Goal: Task Accomplishment & Management: Use online tool/utility

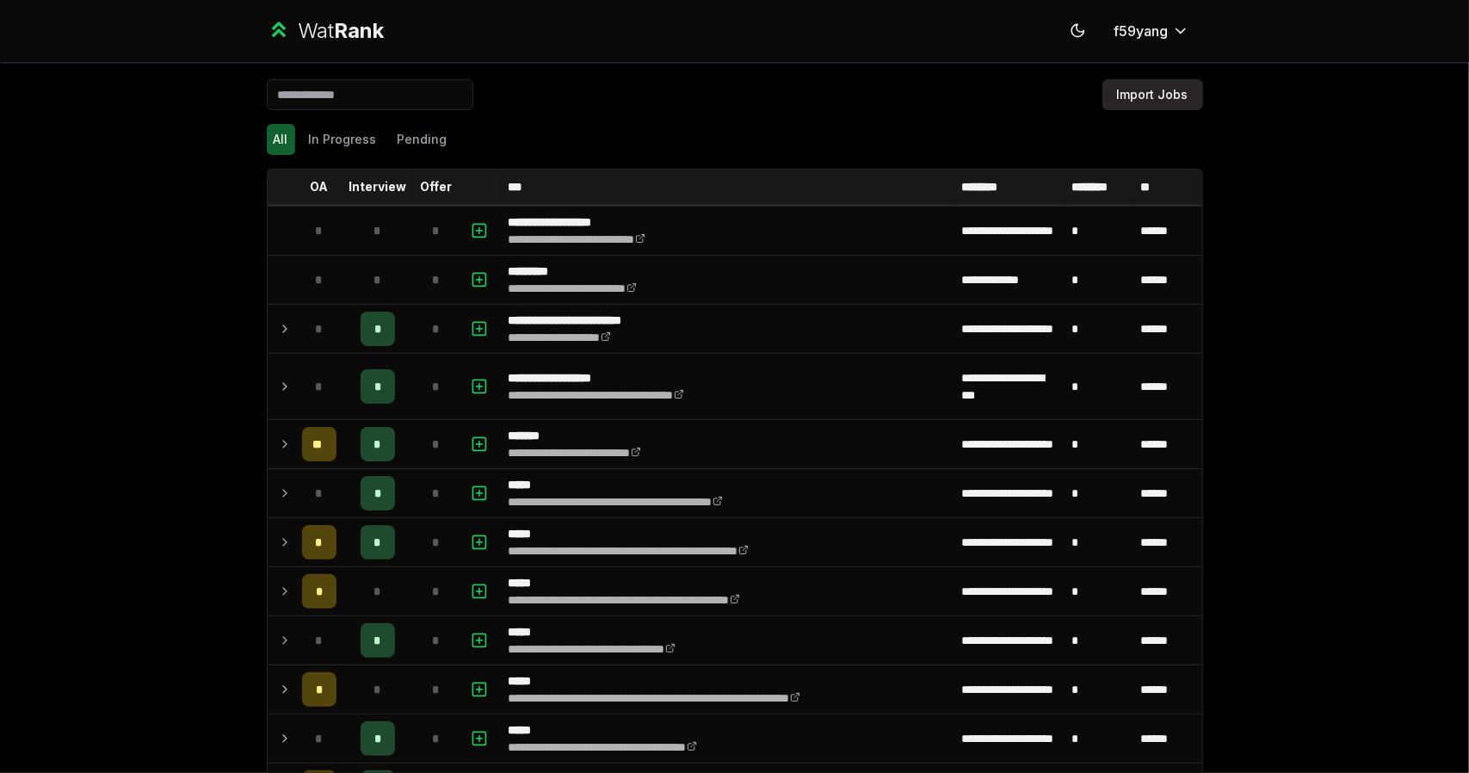
click at [1136, 99] on button "Import Jobs" at bounding box center [1153, 94] width 101 height 31
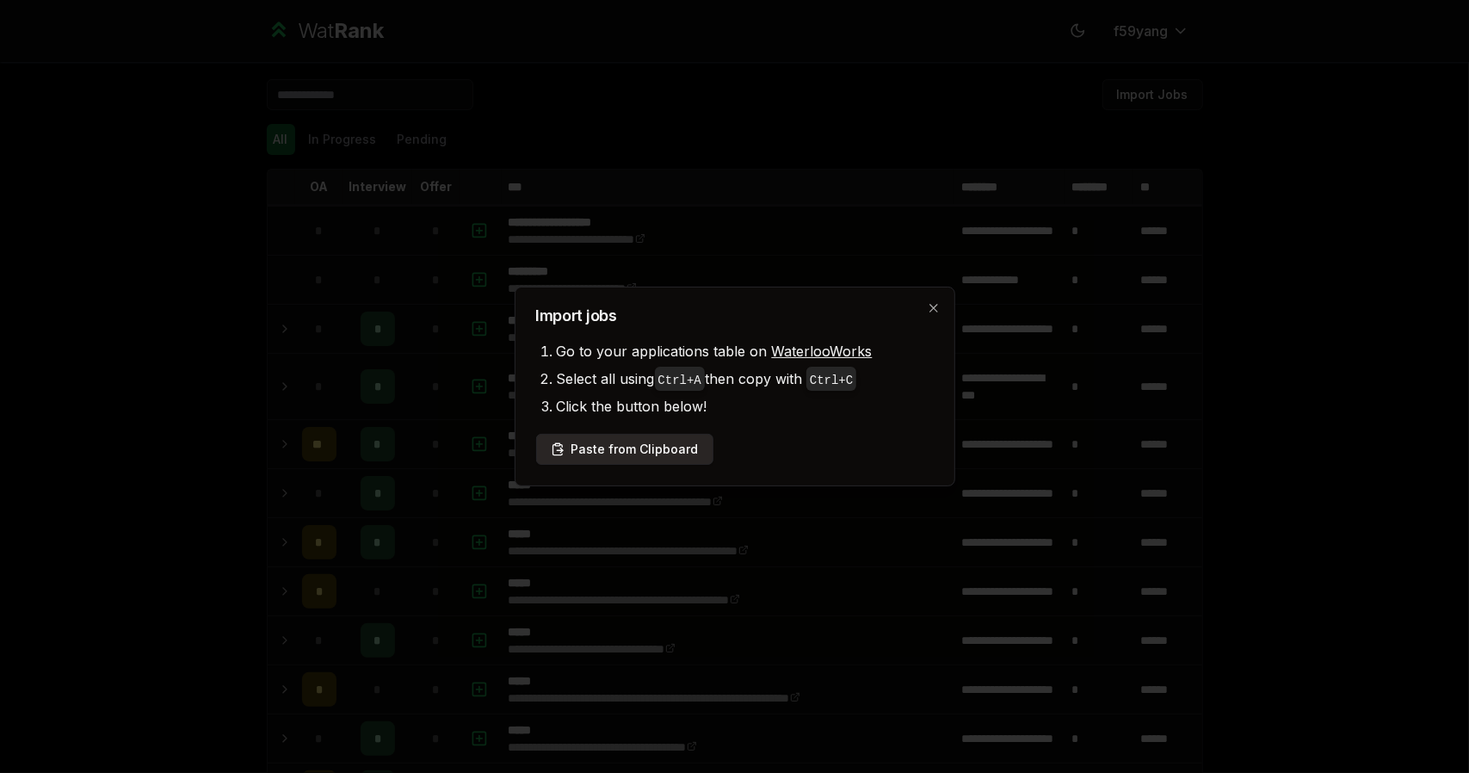
click at [677, 440] on button "Paste from Clipboard" at bounding box center [624, 449] width 177 height 31
click at [646, 446] on button "Paste from Clipboard" at bounding box center [624, 449] width 177 height 31
click at [930, 310] on icon "button" at bounding box center [934, 308] width 14 height 14
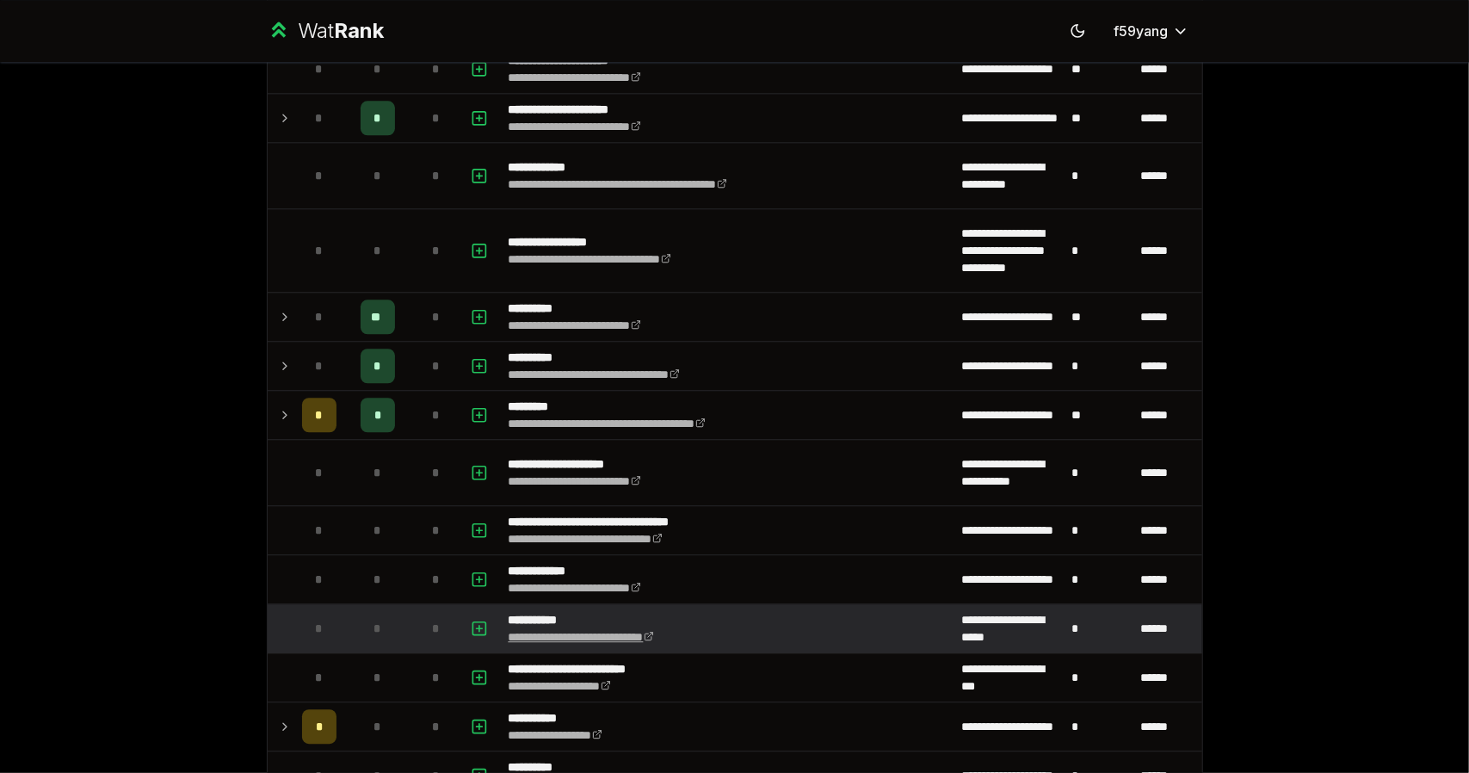
scroll to position [2971, 0]
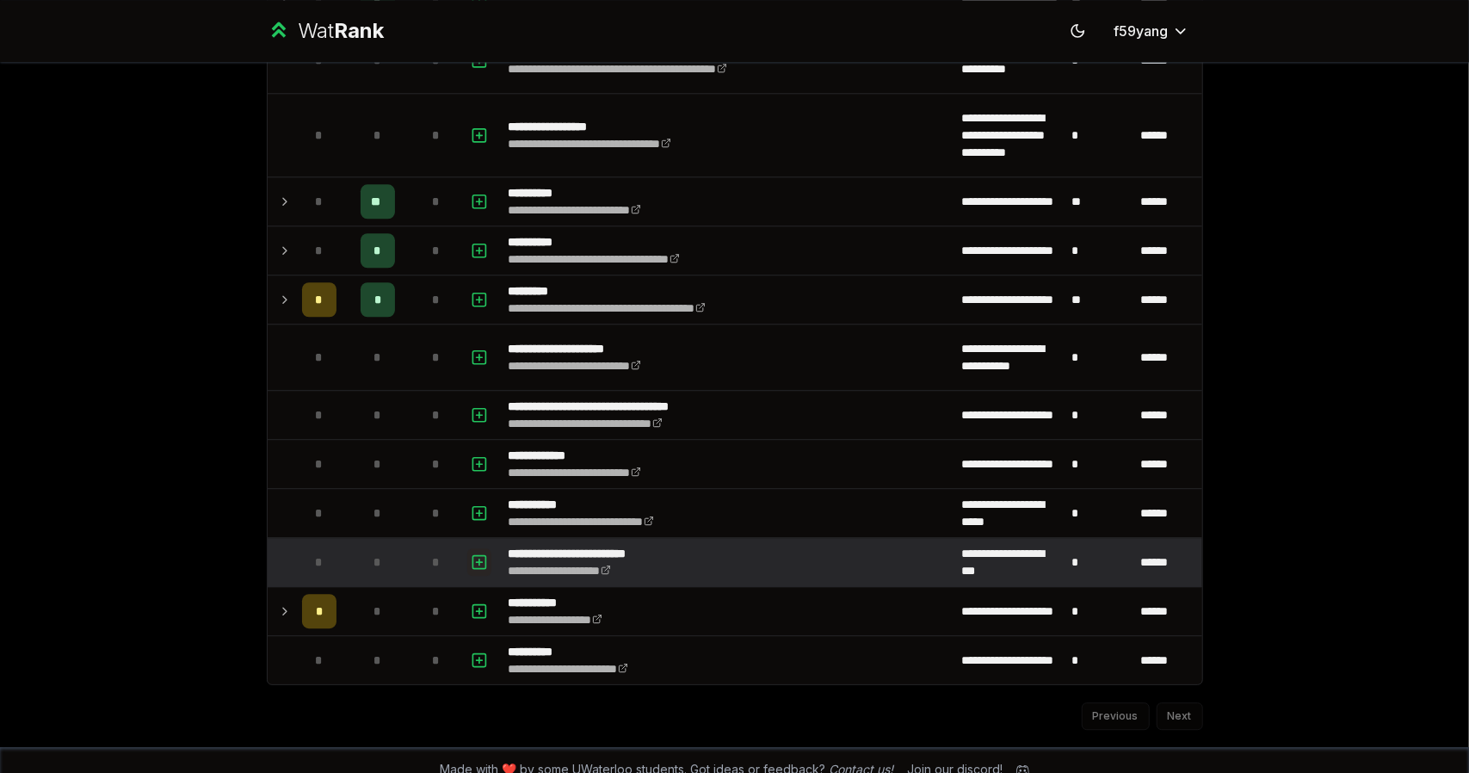
click at [475, 552] on icon "button" at bounding box center [479, 562] width 17 height 21
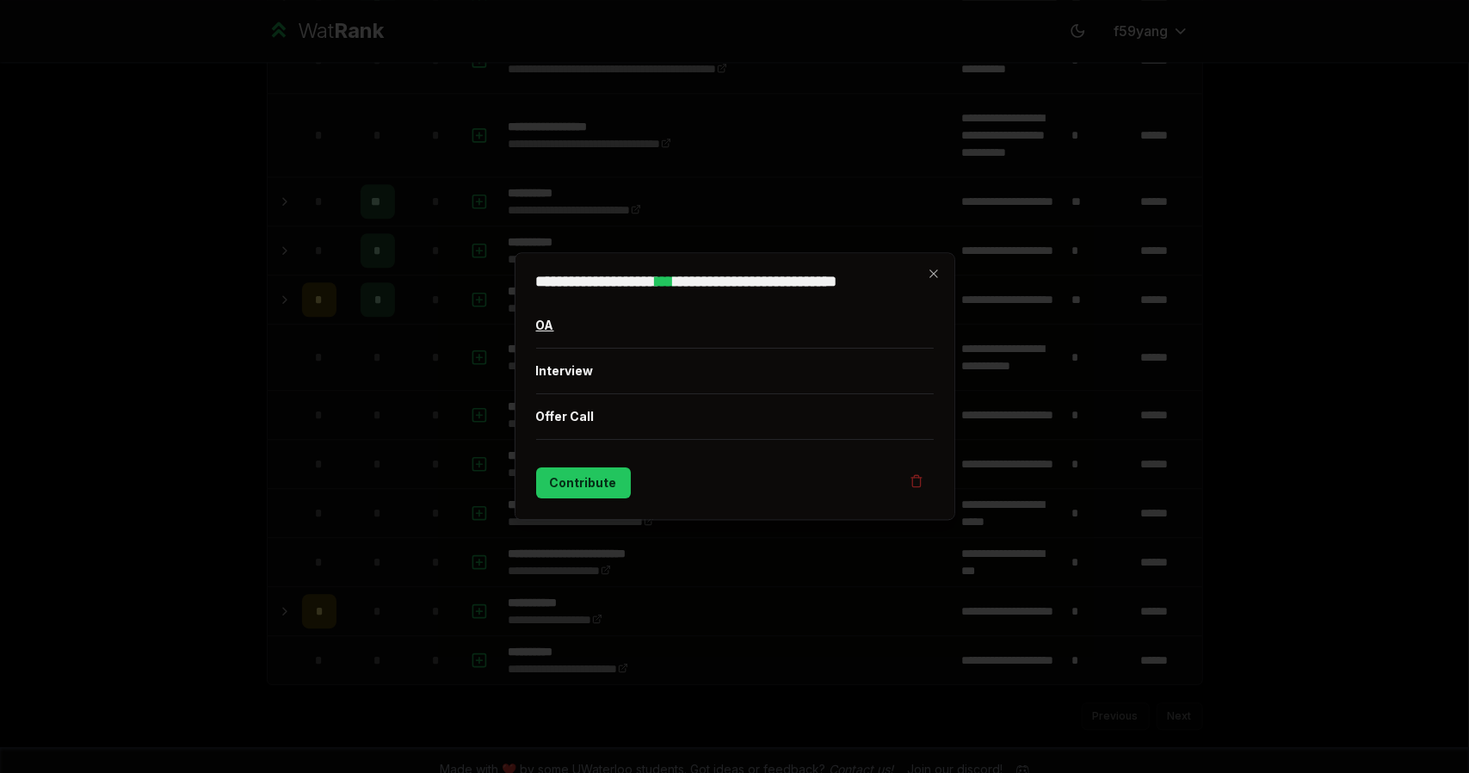
click at [536, 322] on button "OA" at bounding box center [735, 326] width 399 height 45
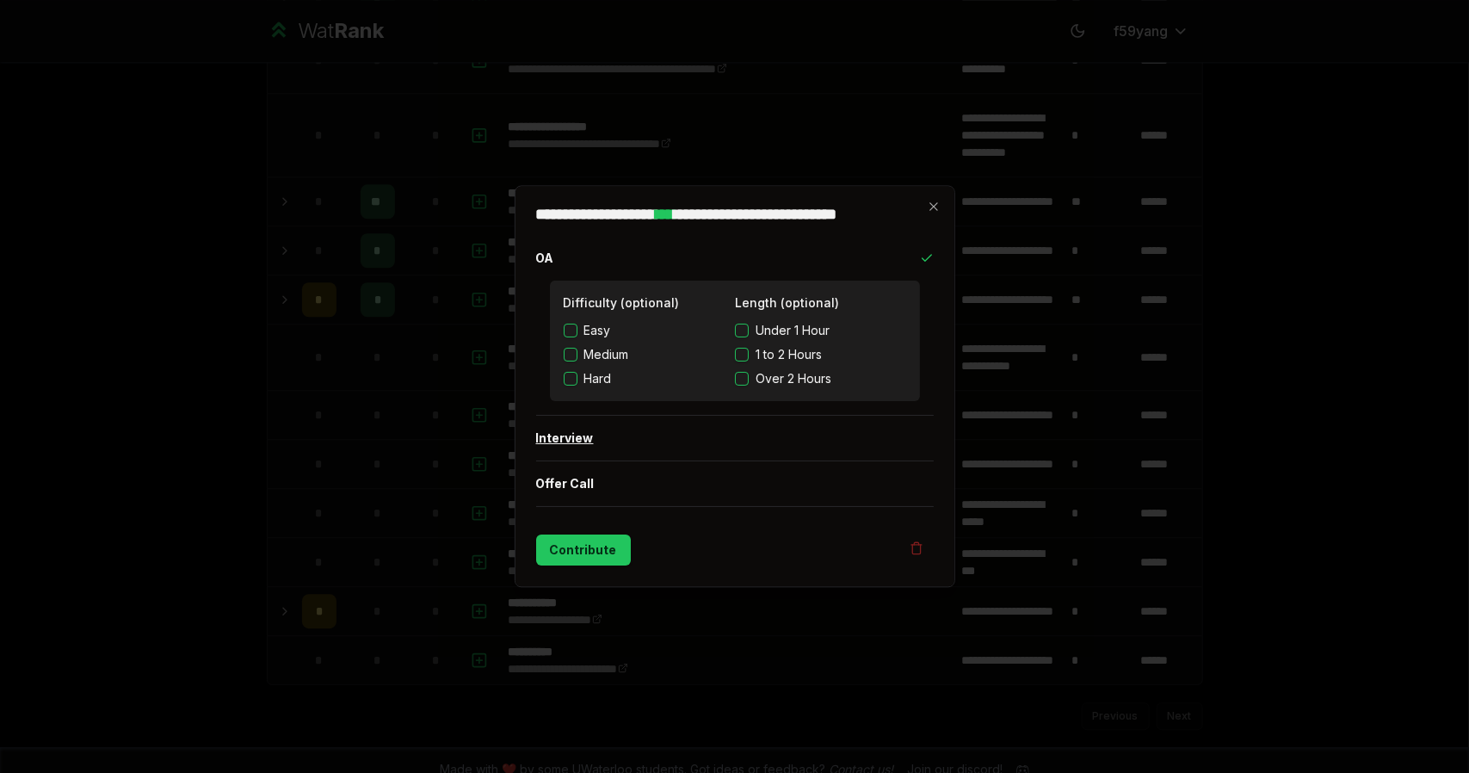
click at [589, 450] on button "Interview" at bounding box center [735, 439] width 399 height 45
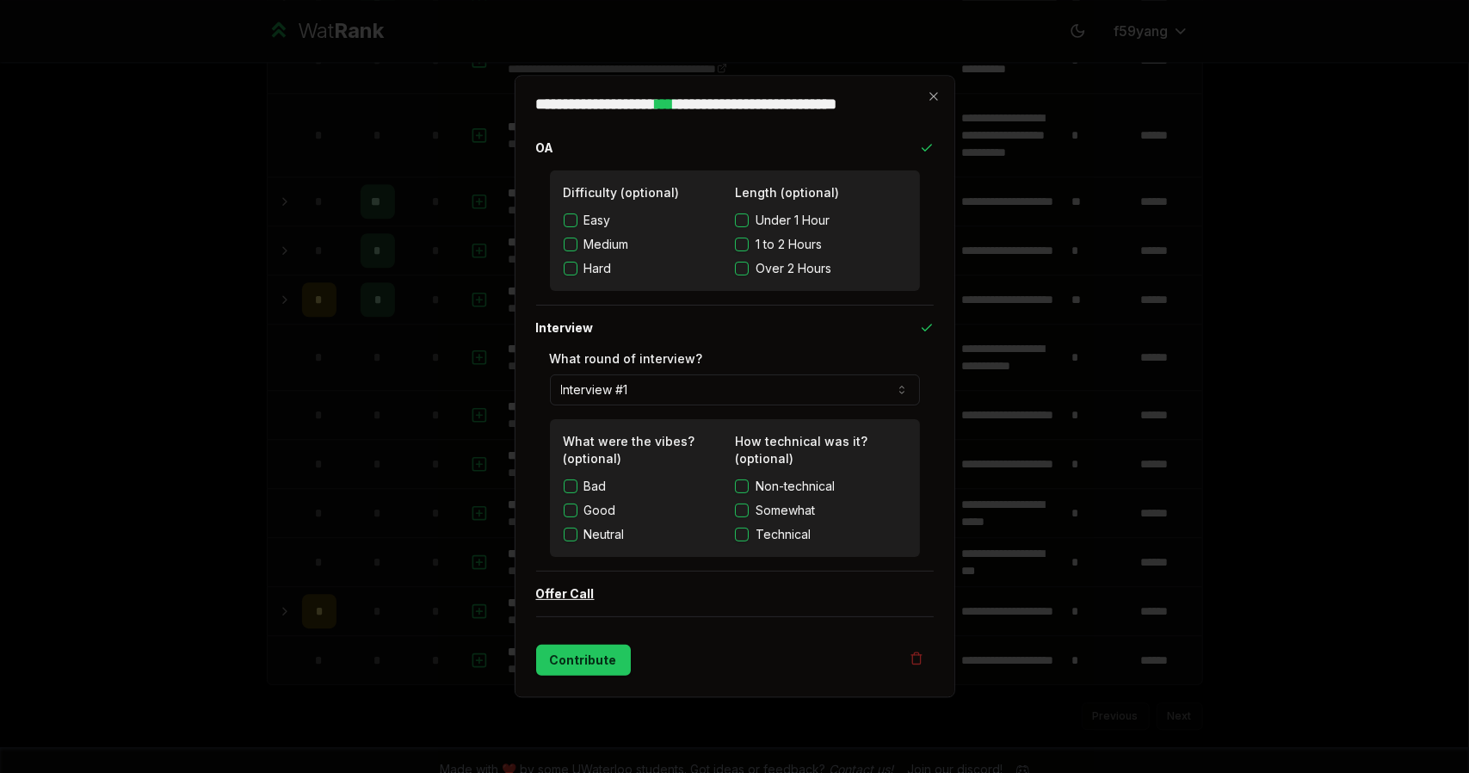
click at [587, 589] on button "Offer Call" at bounding box center [735, 594] width 399 height 45
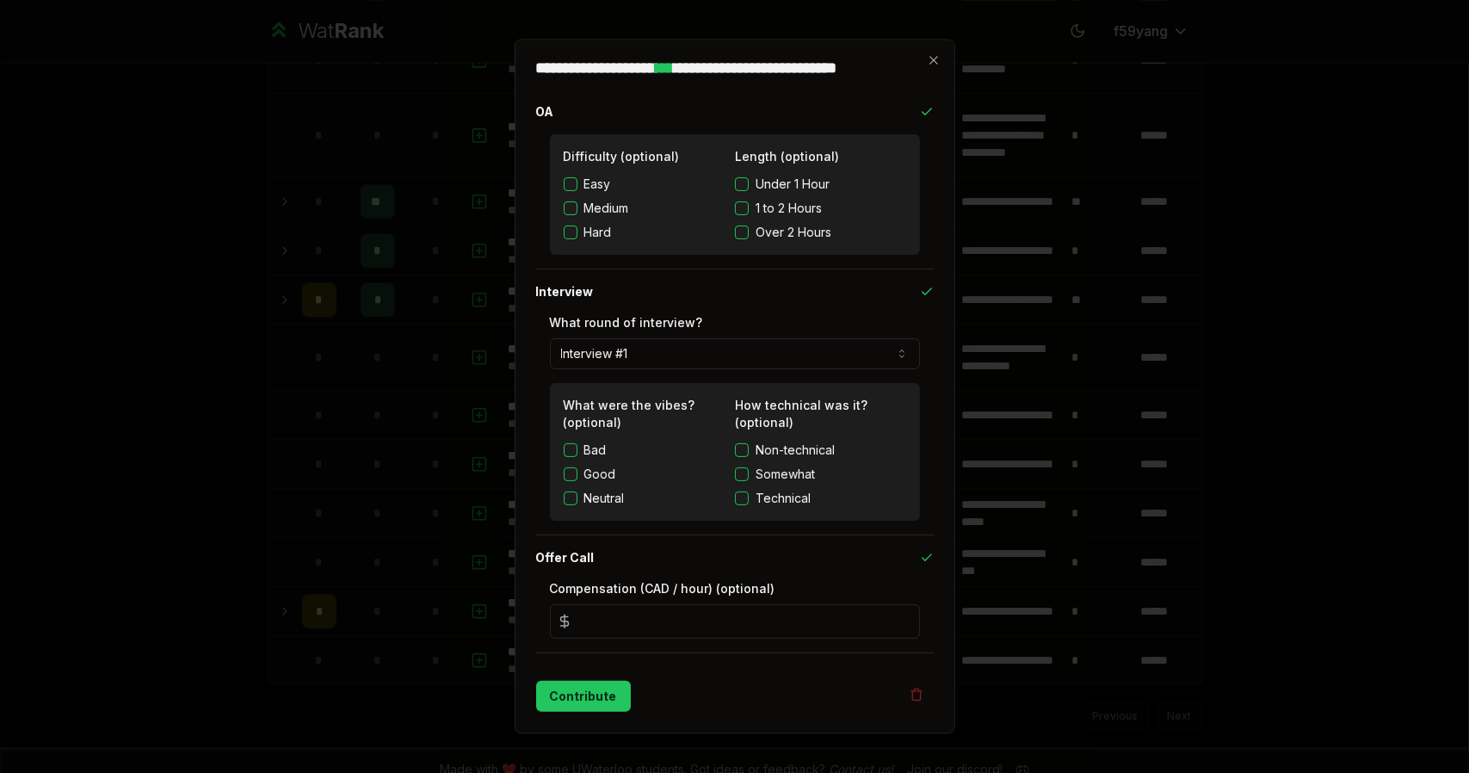
click at [618, 338] on div "**********" at bounding box center [735, 342] width 371 height 55
click at [619, 344] on button "Interview #1" at bounding box center [735, 354] width 371 height 31
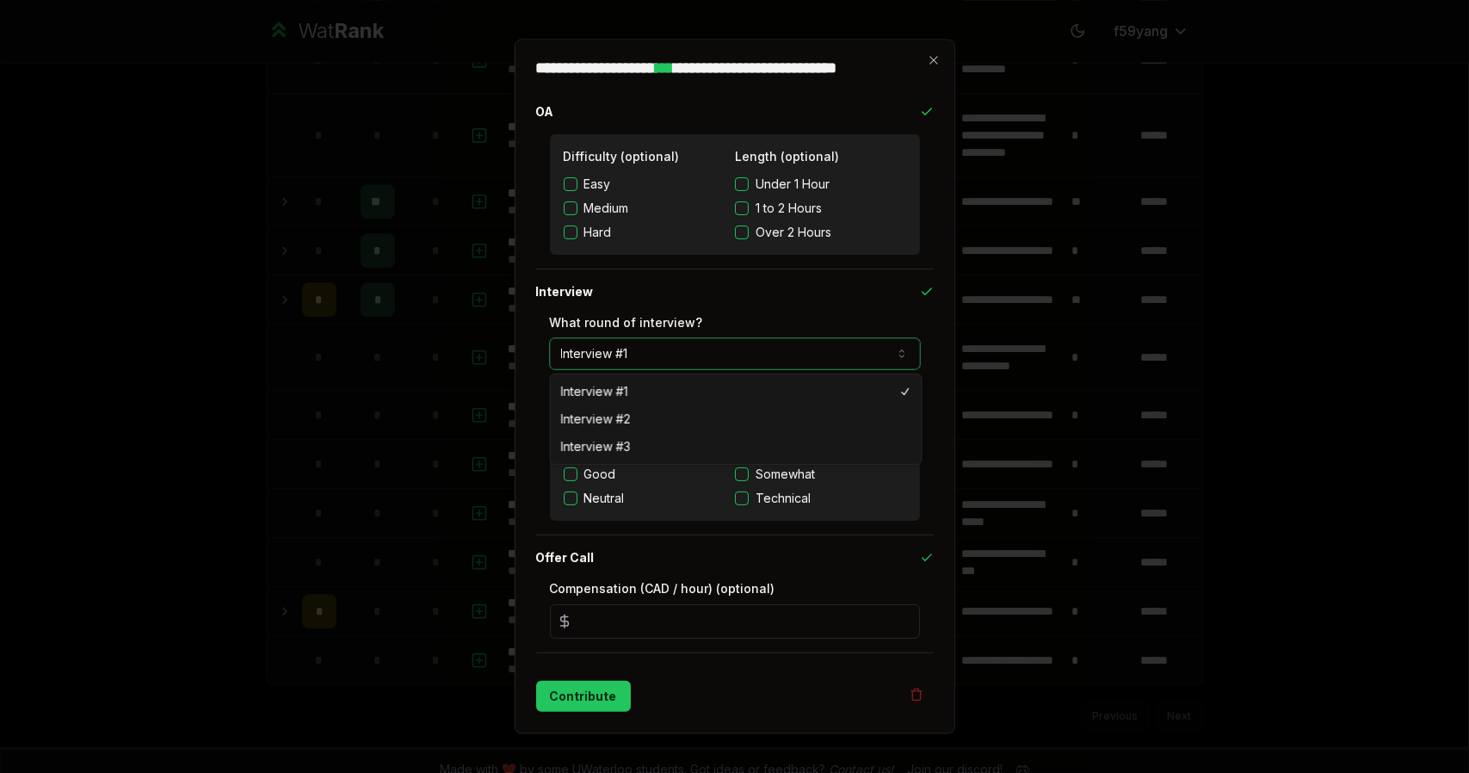
click at [619, 345] on button "Interview #1" at bounding box center [735, 354] width 371 height 31
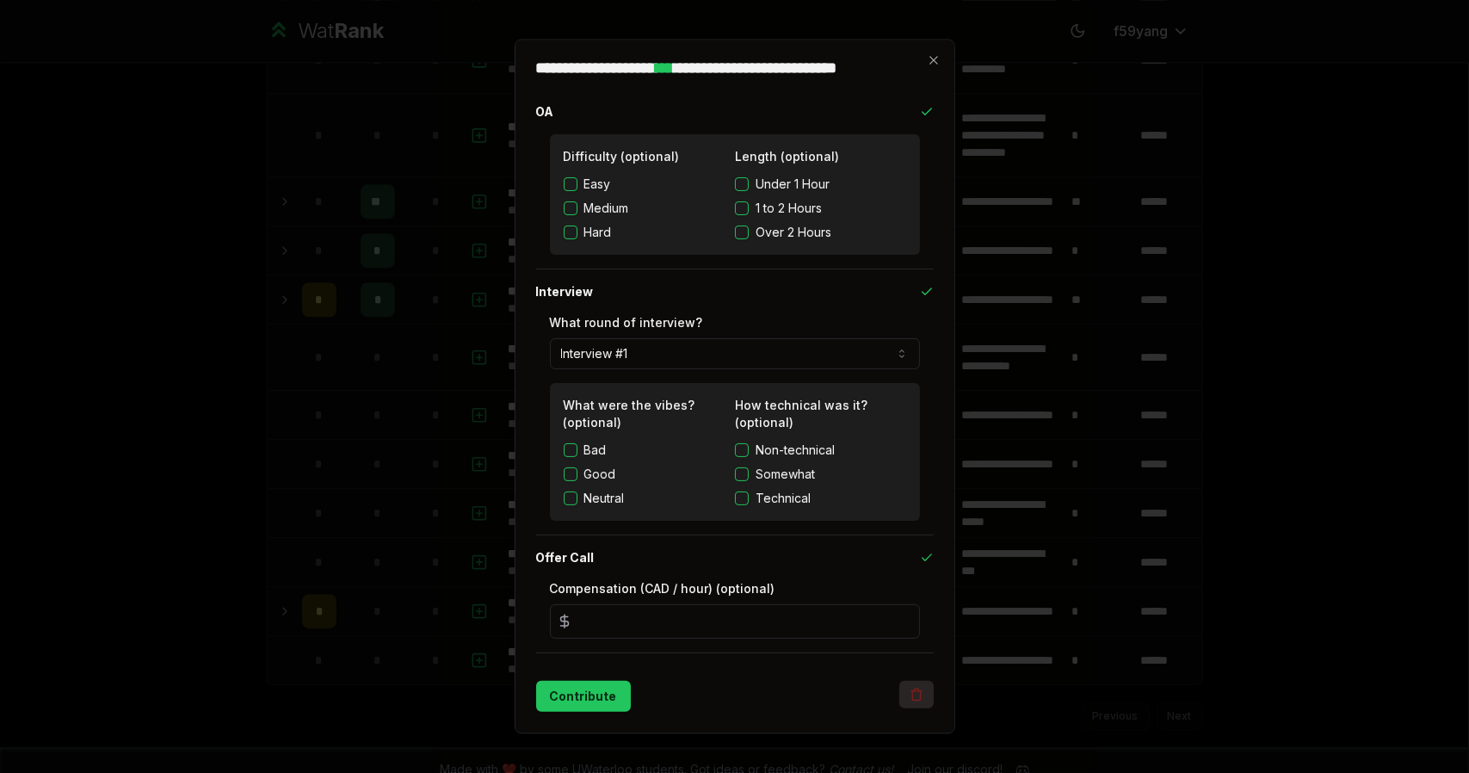
click at [918, 692] on icon "button" at bounding box center [917, 692] width 10 height 0
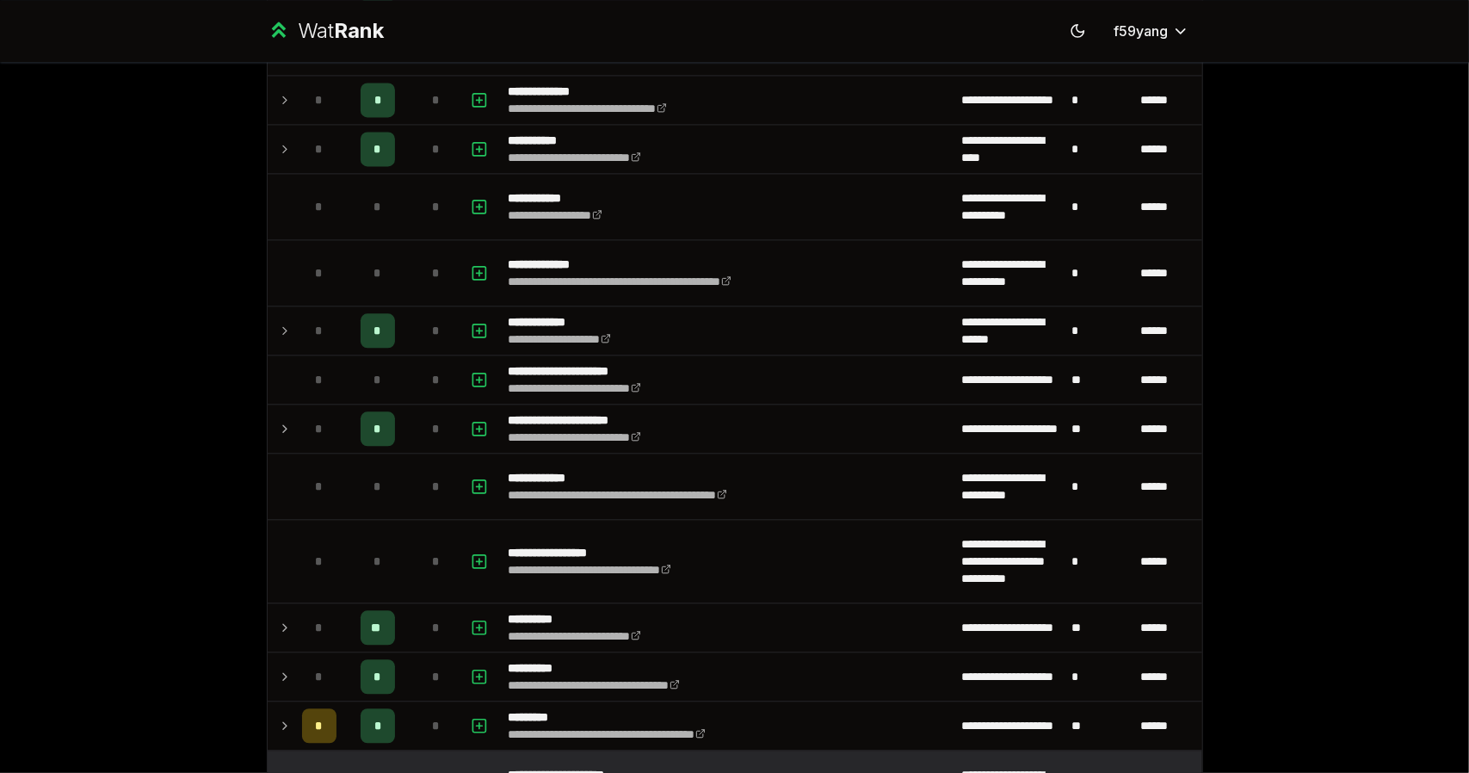
scroll to position [2532, 0]
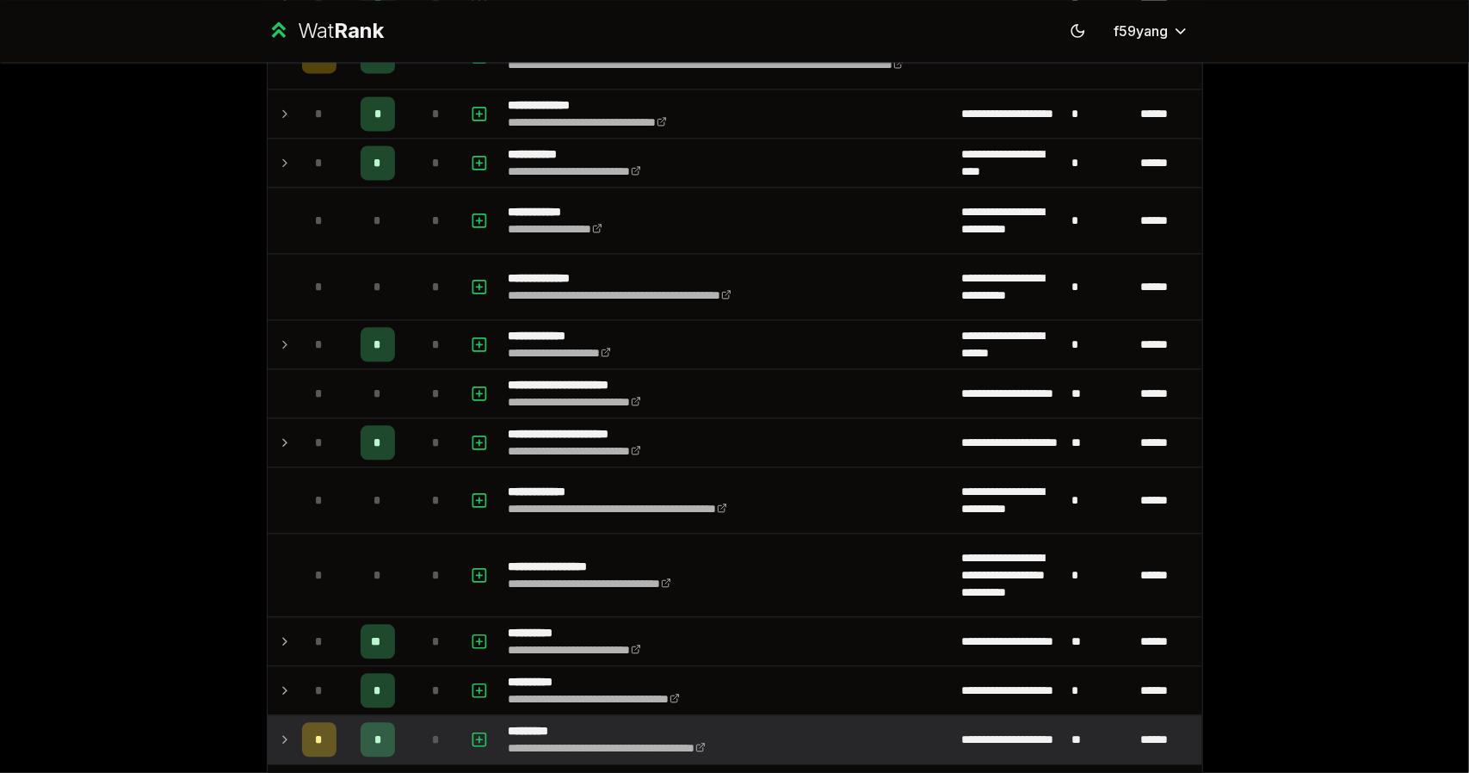
click at [285, 734] on td at bounding box center [282, 739] width 28 height 48
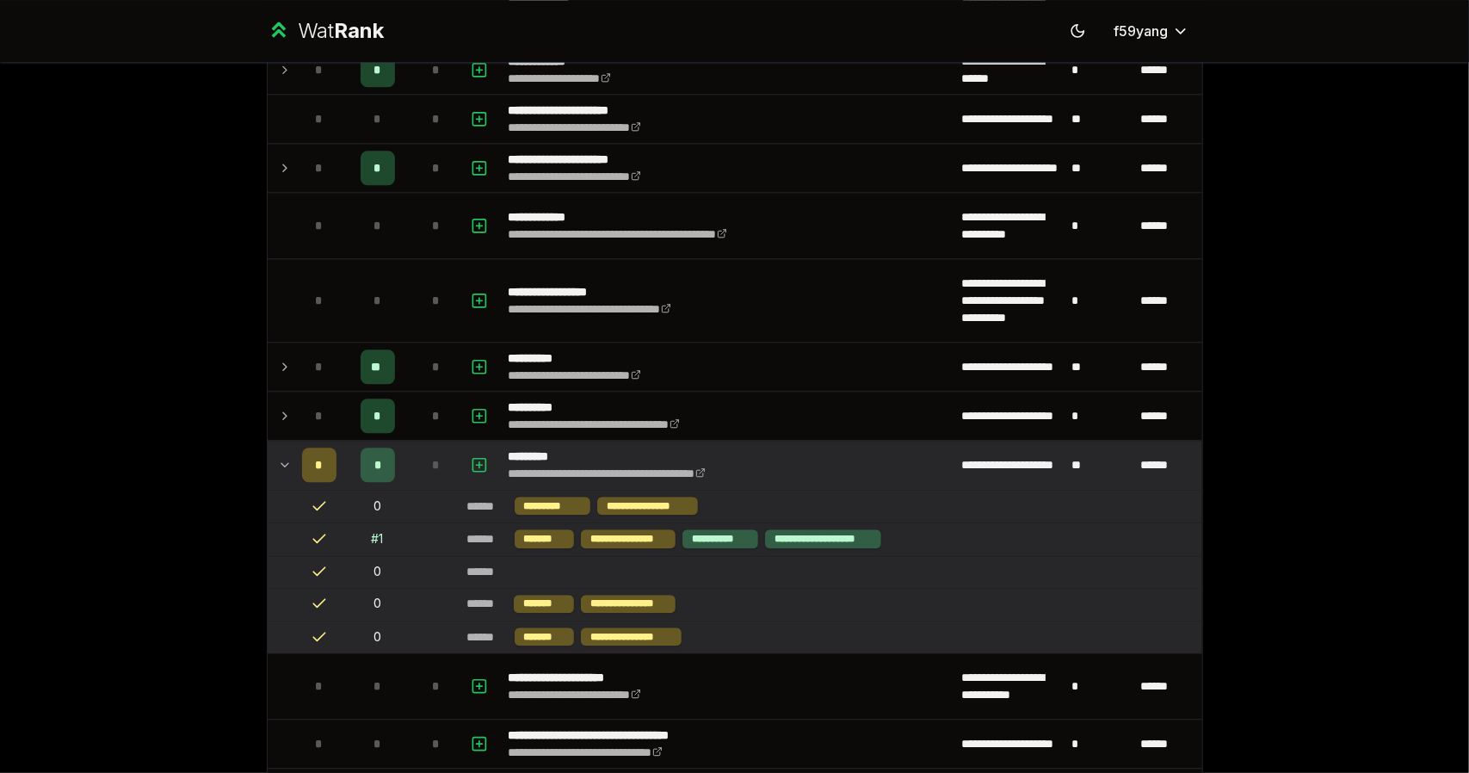
scroll to position [2805, 0]
click at [281, 455] on icon at bounding box center [285, 465] width 14 height 21
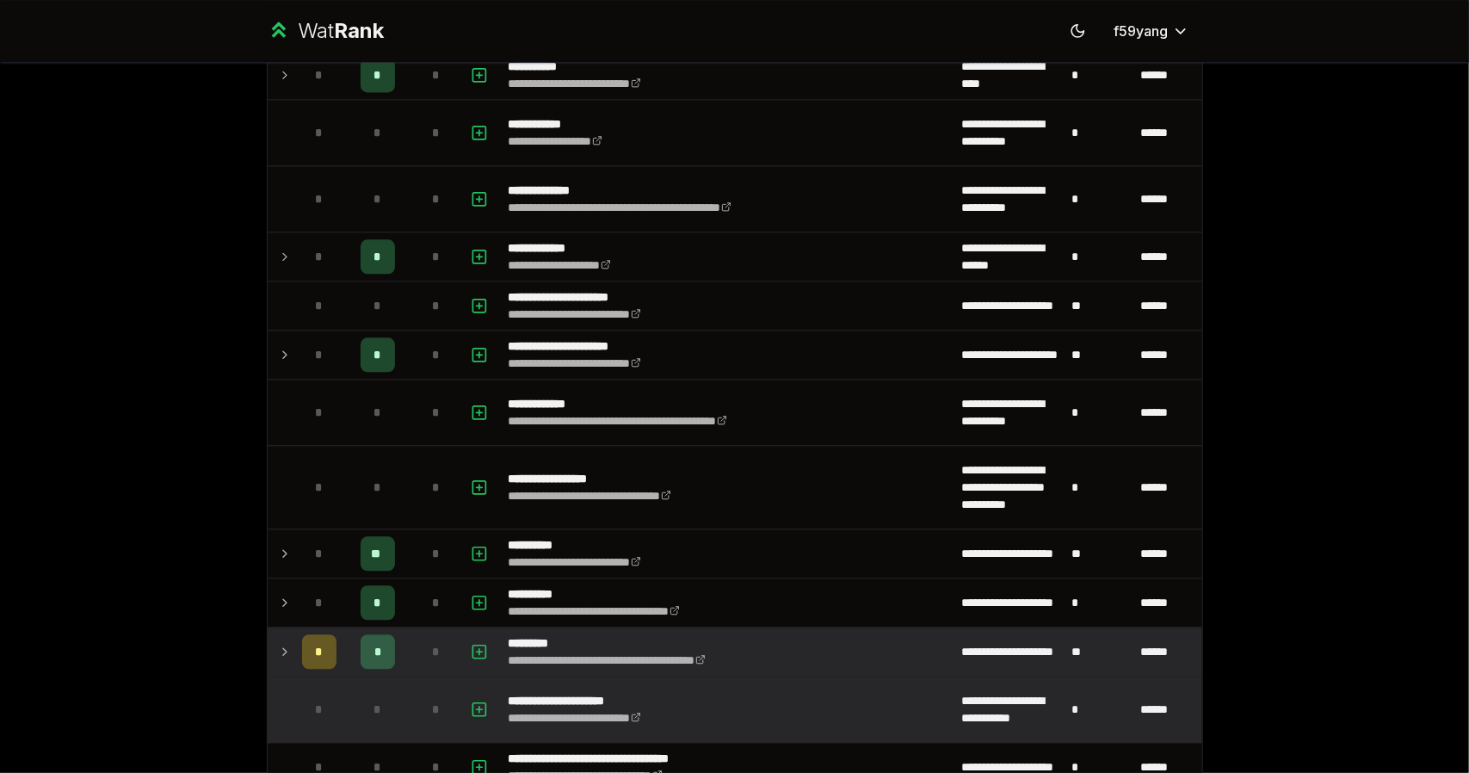
scroll to position [2546, 0]
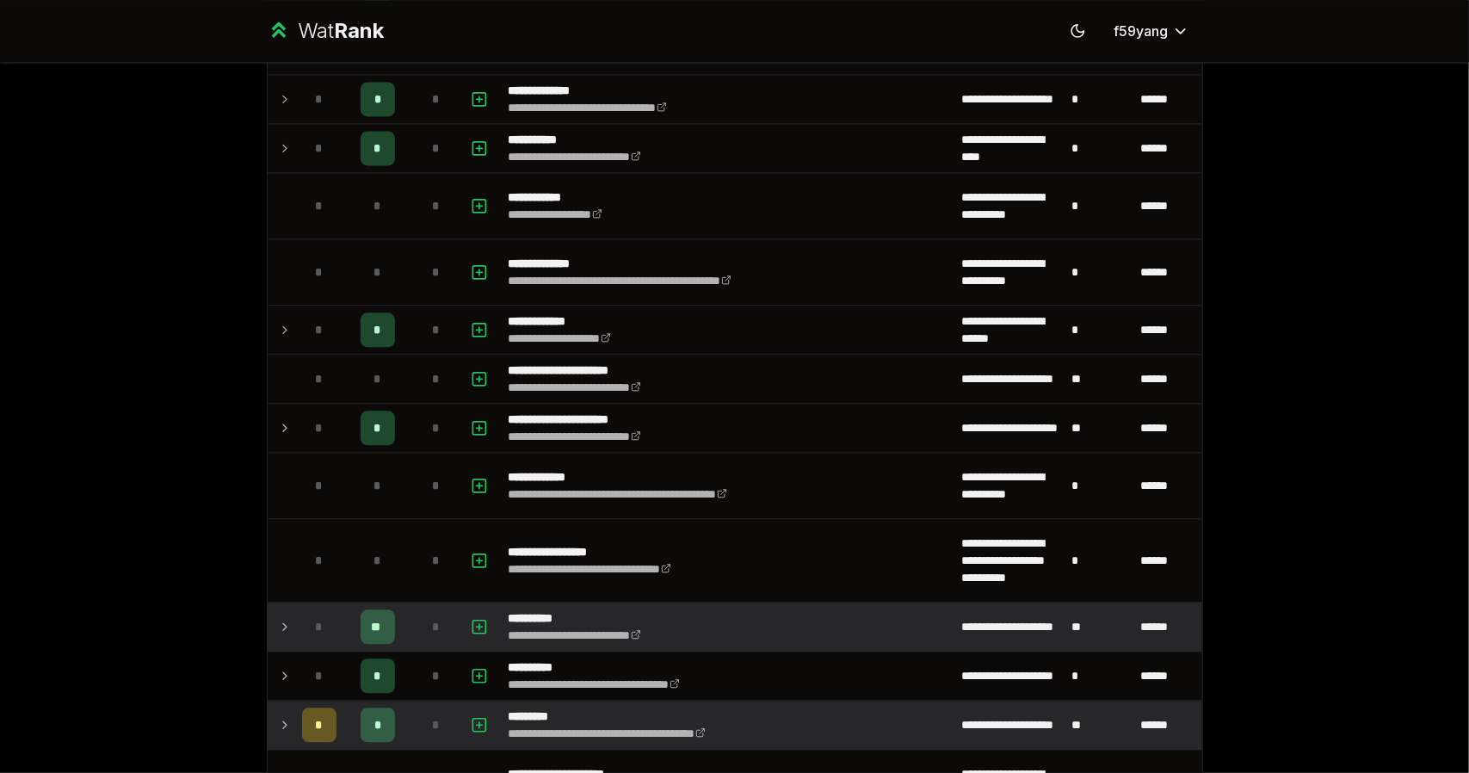
click at [278, 616] on icon at bounding box center [285, 626] width 14 height 21
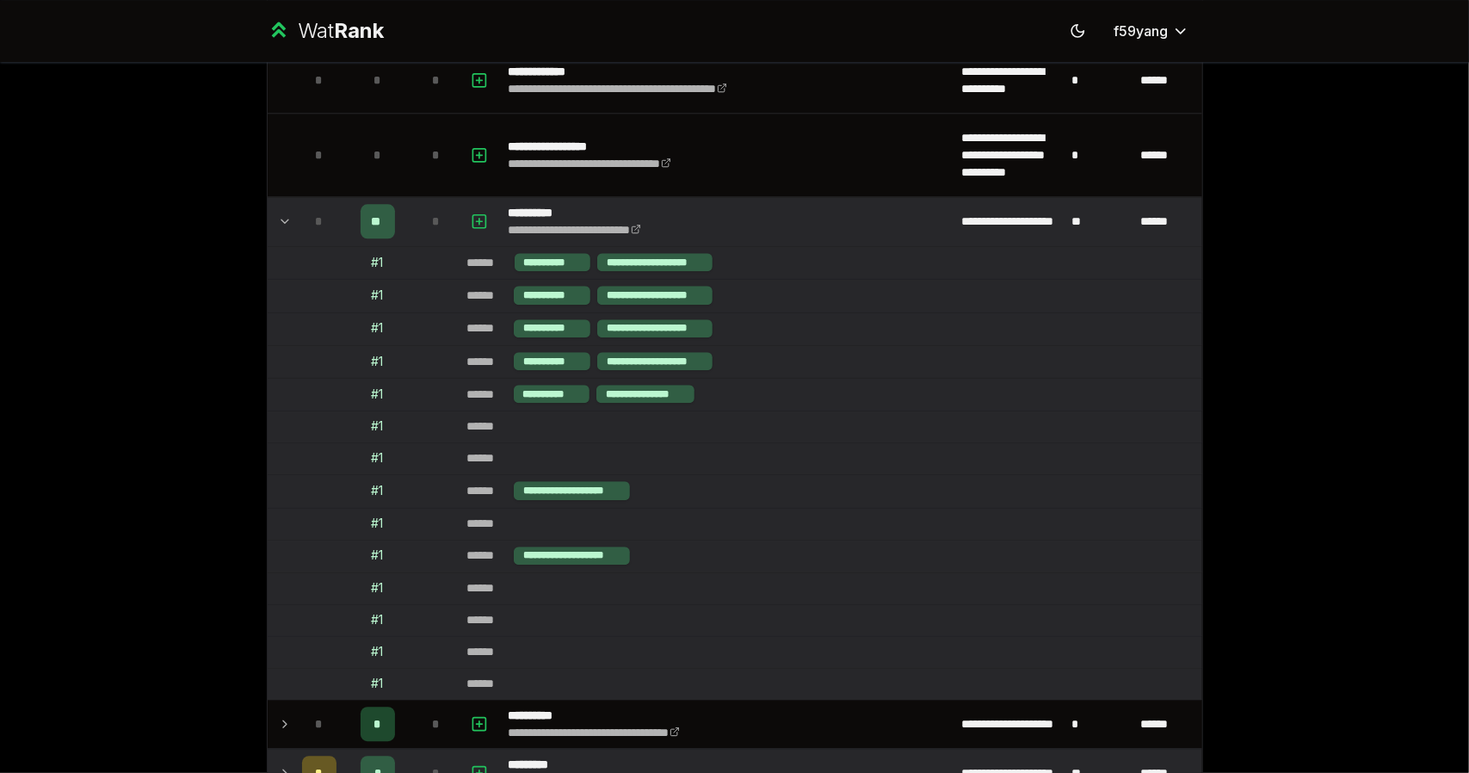
scroll to position [2951, 0]
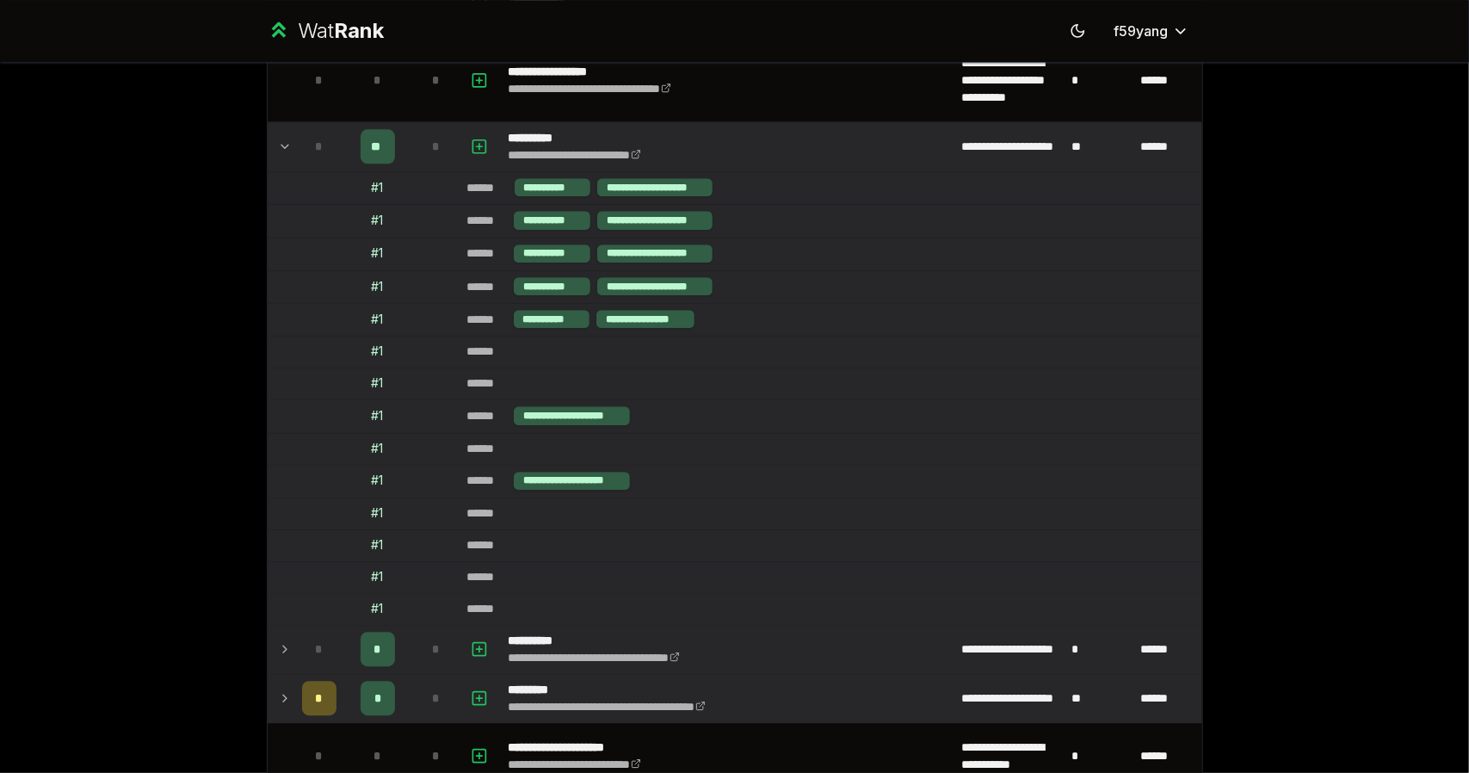
click at [282, 639] on icon at bounding box center [285, 649] width 14 height 21
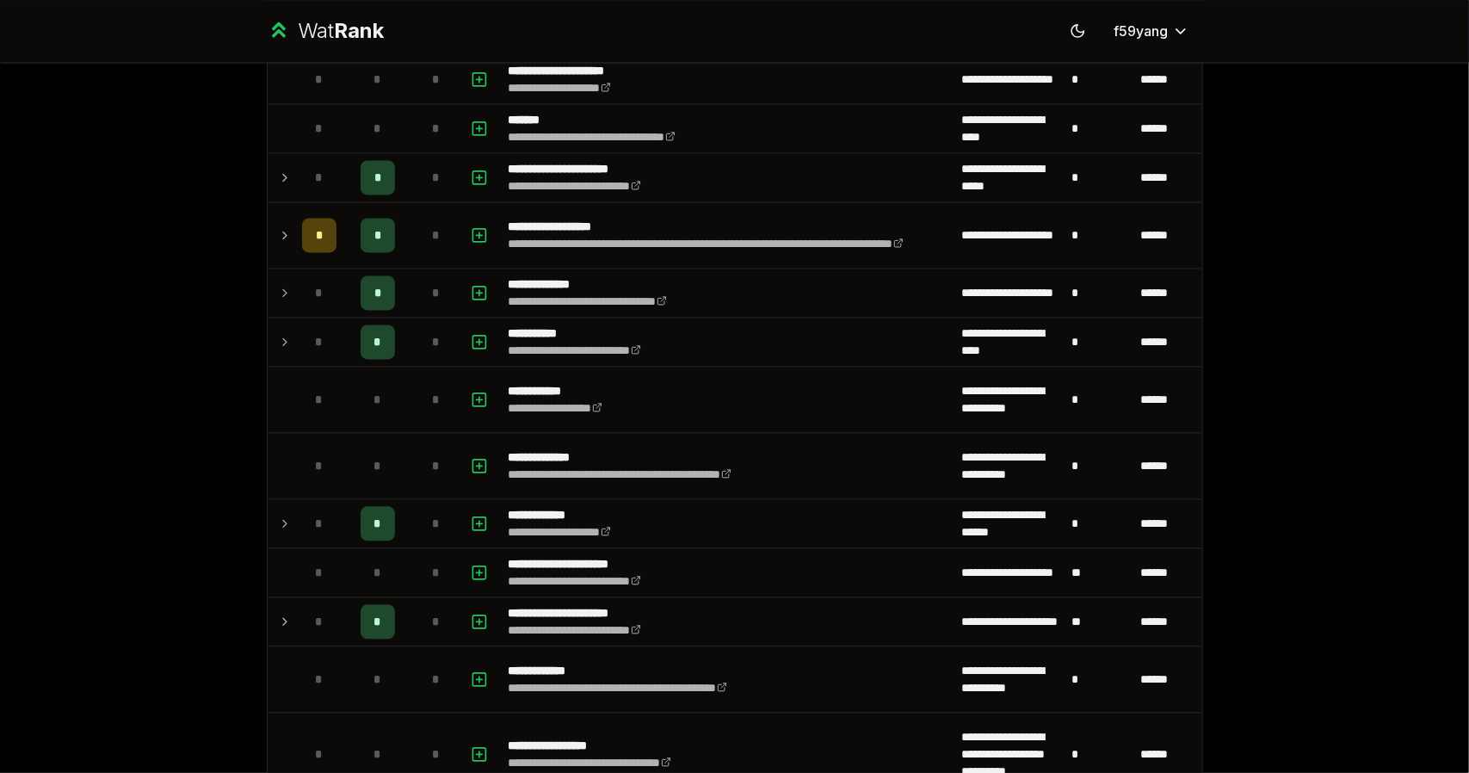
scroll to position [2353, 0]
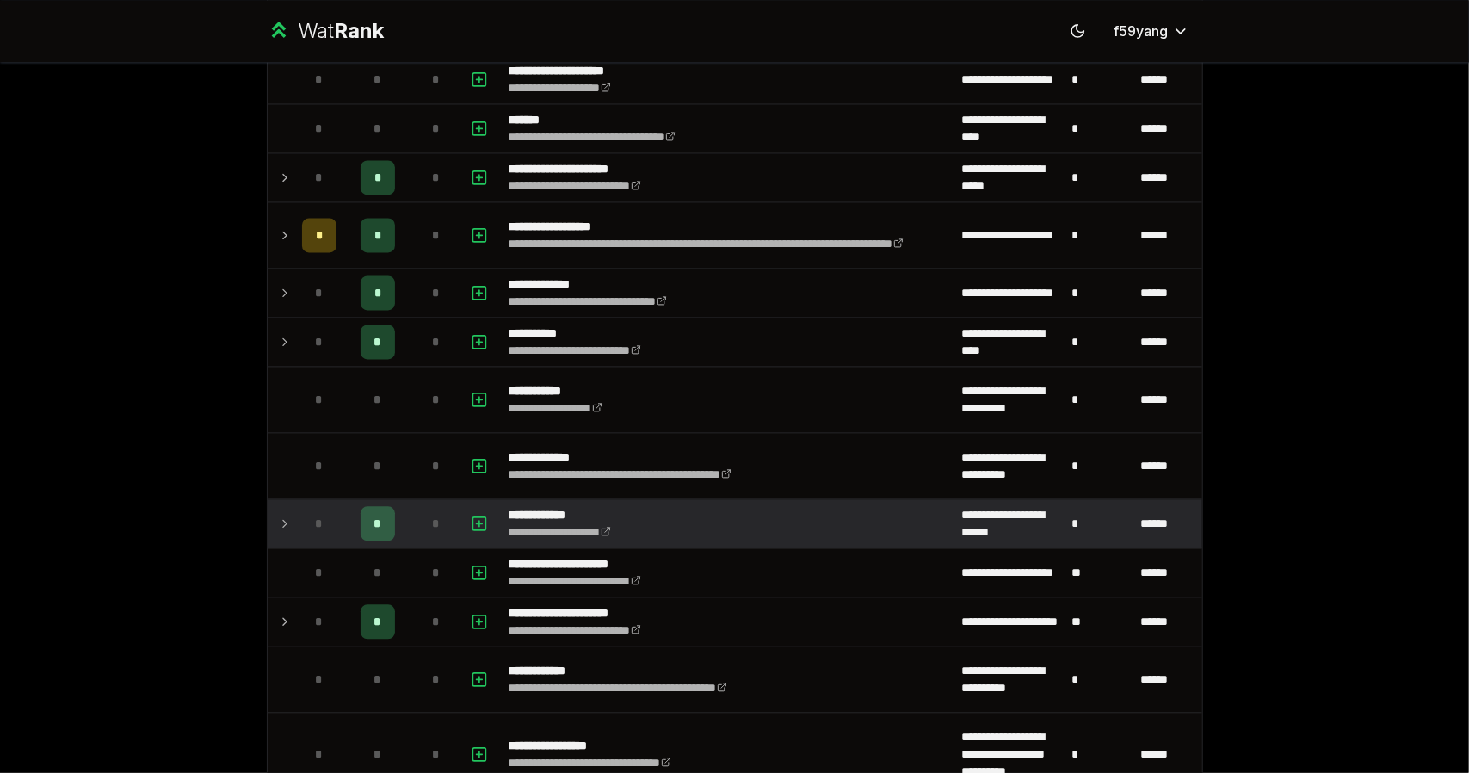
click at [269, 509] on td at bounding box center [282, 523] width 28 height 48
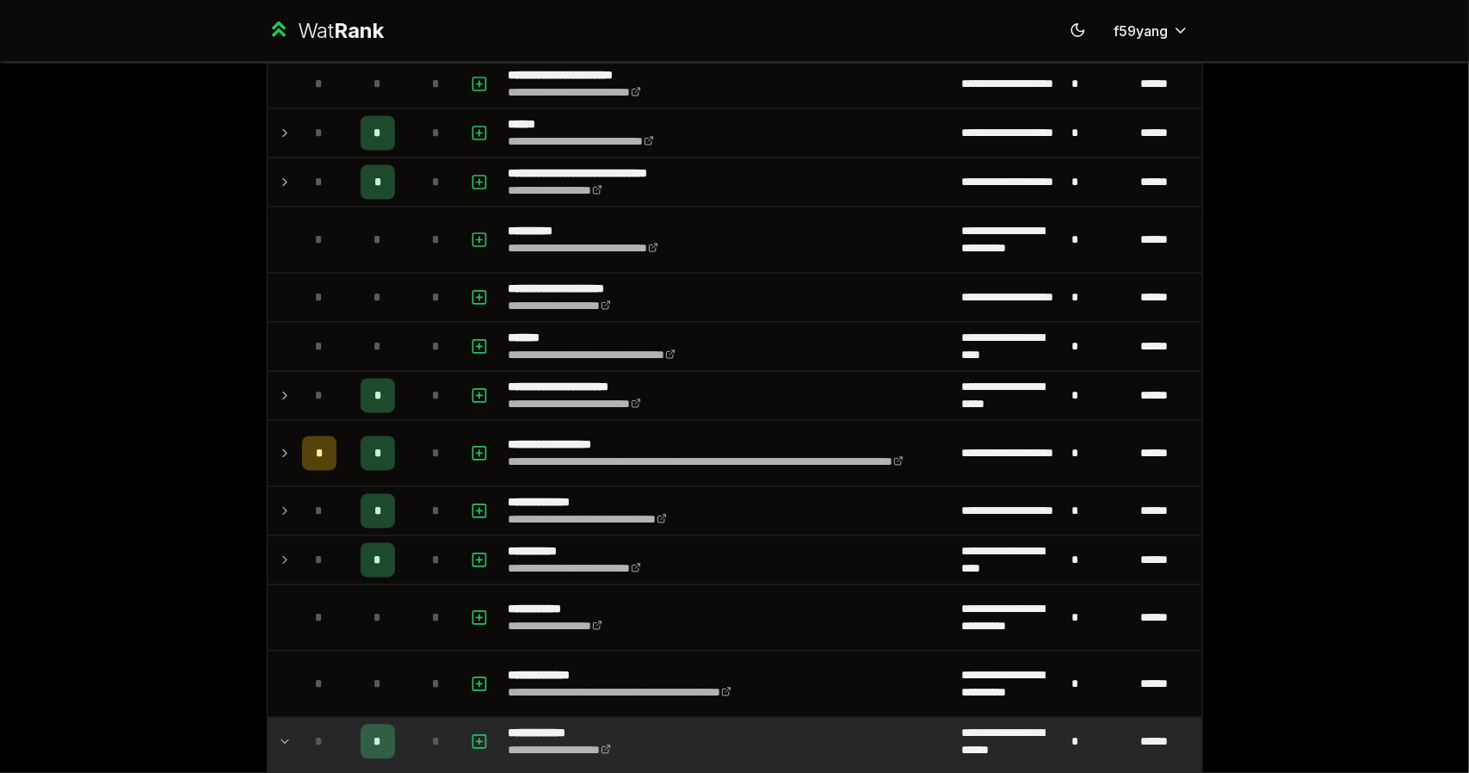
scroll to position [2117, 0]
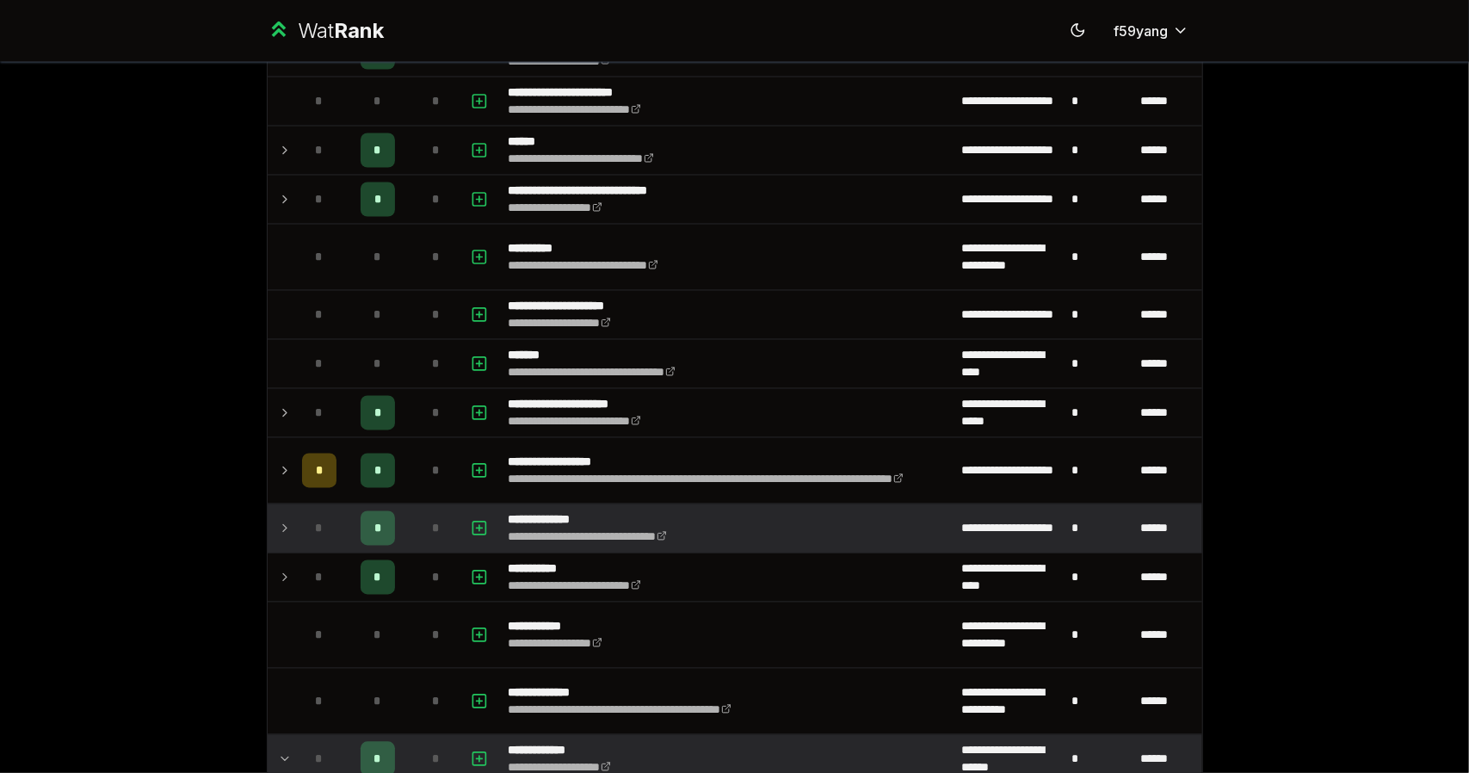
click at [278, 518] on icon at bounding box center [285, 528] width 14 height 21
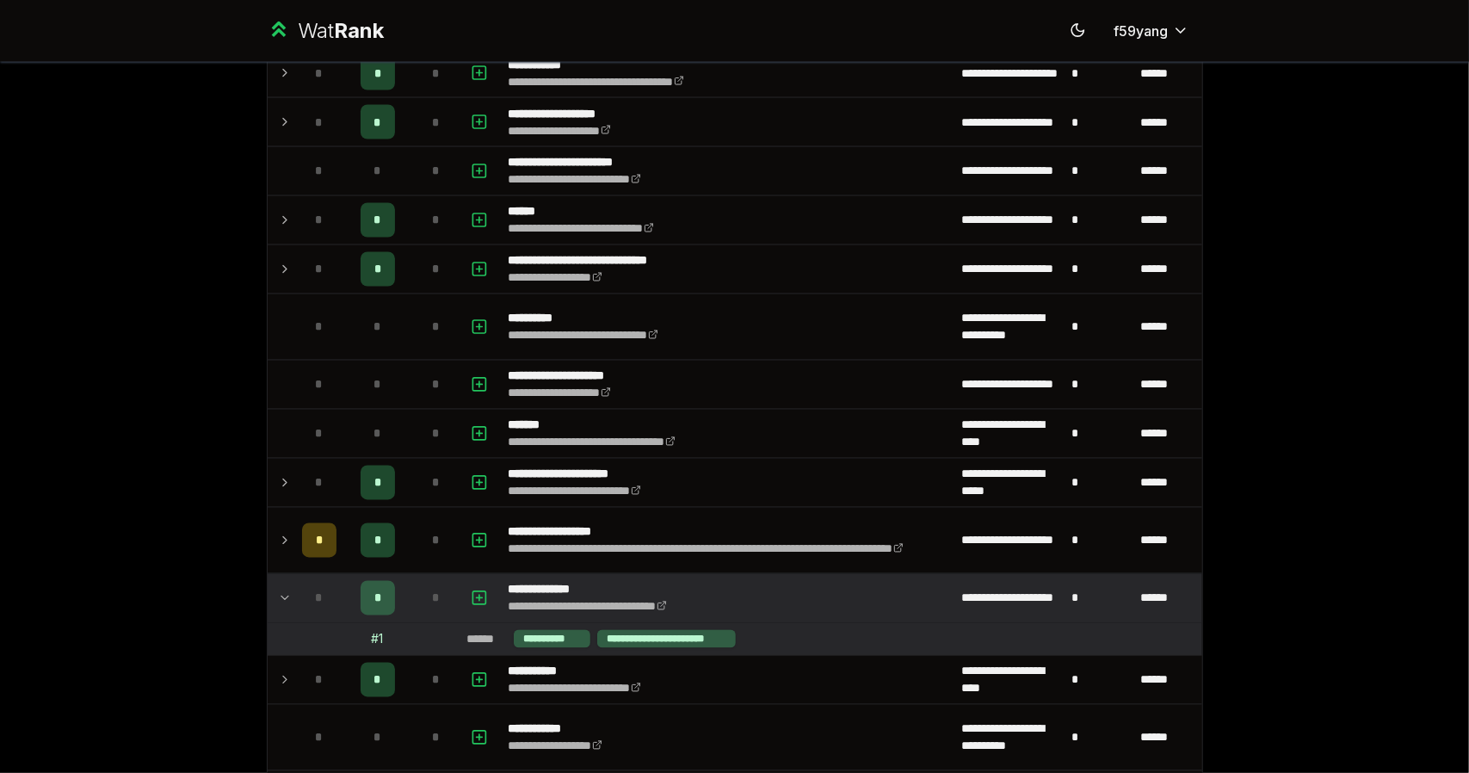
scroll to position [2046, 0]
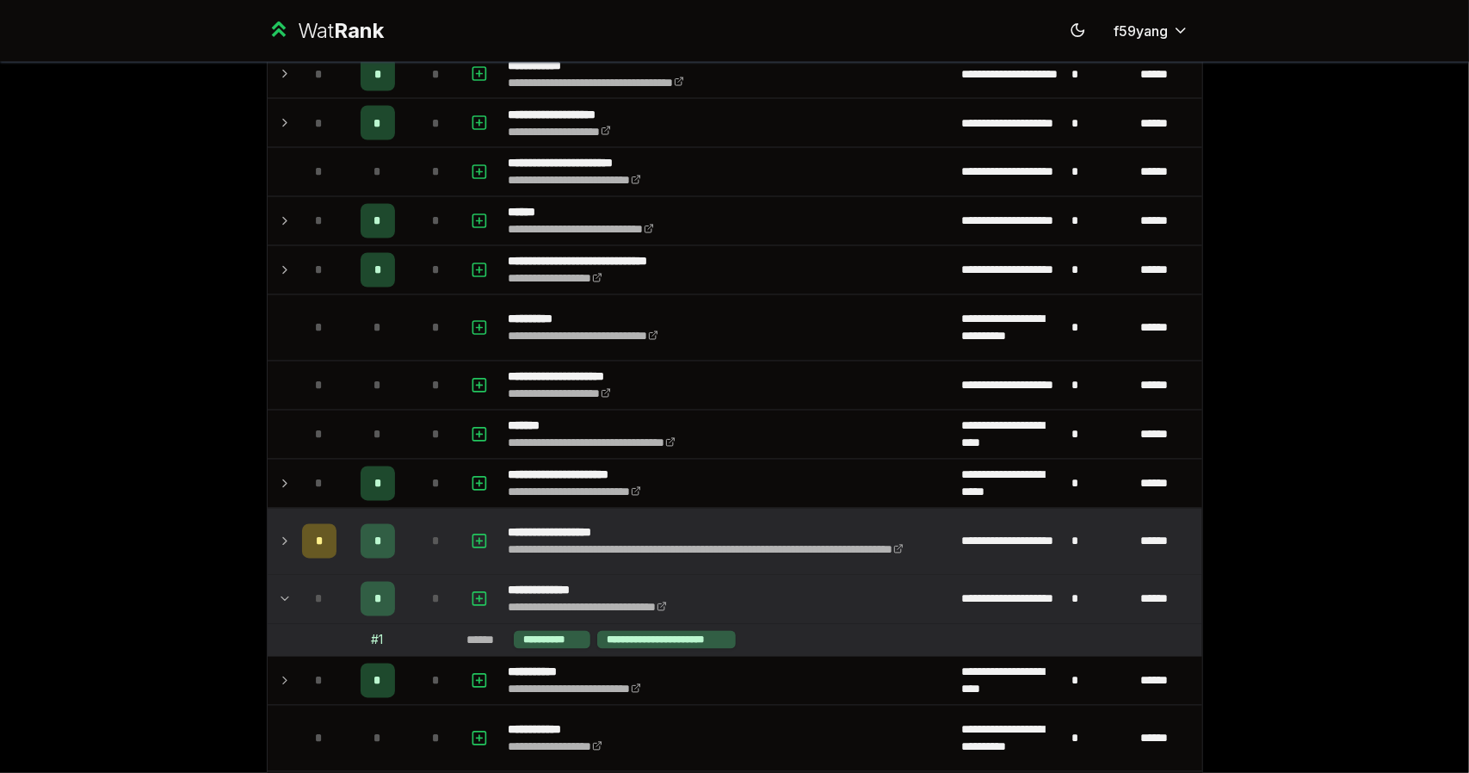
click at [268, 526] on td at bounding box center [282, 541] width 28 height 65
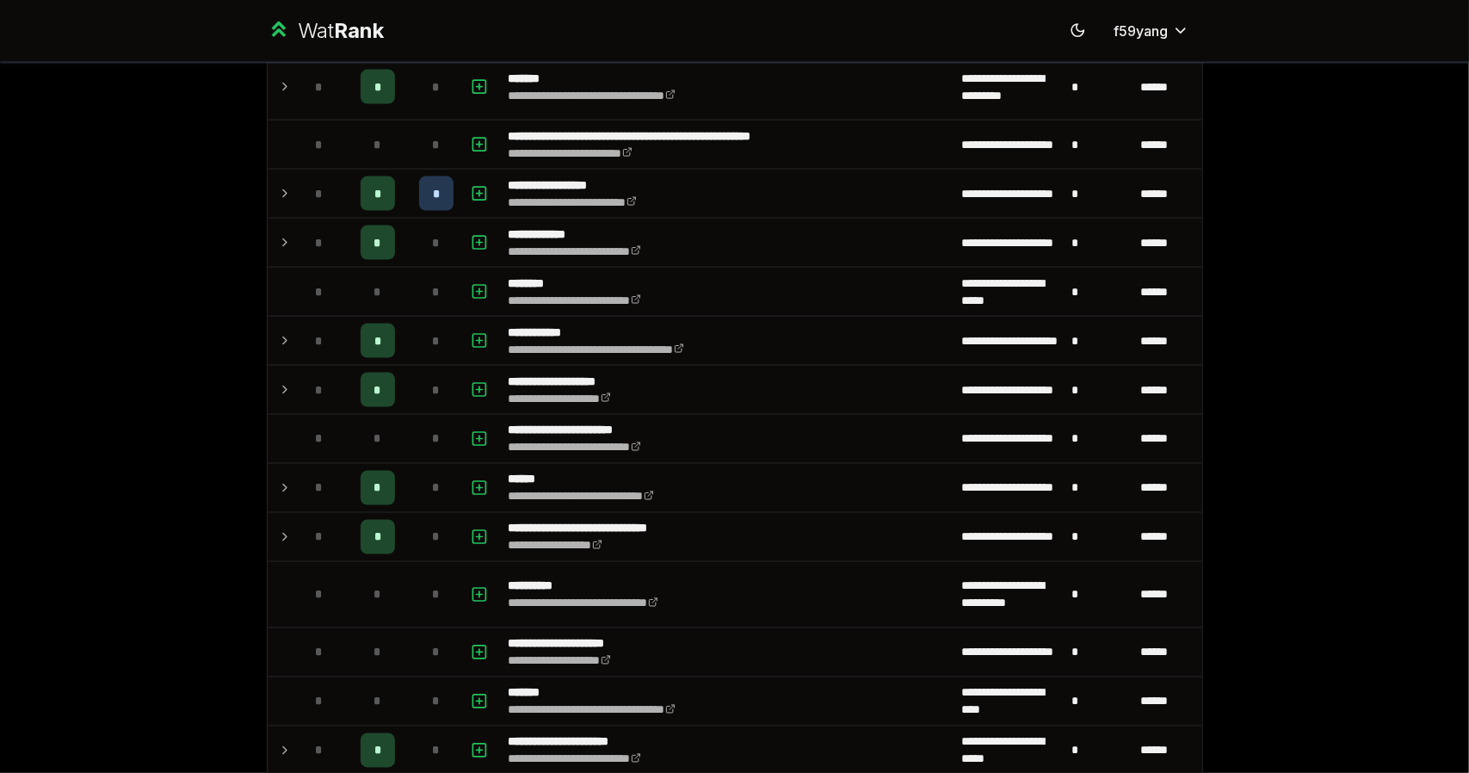
scroll to position [1769, 0]
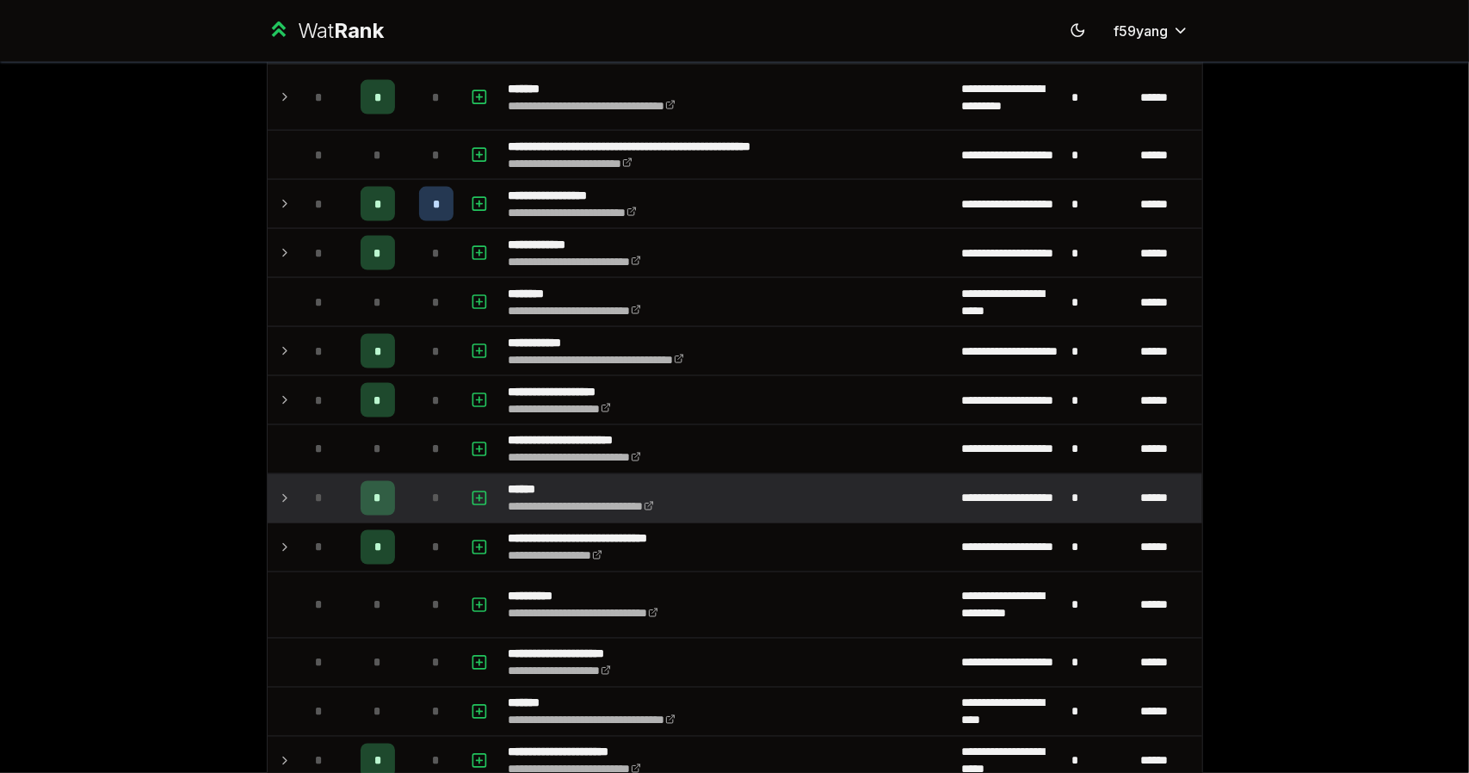
click at [278, 488] on icon at bounding box center [285, 498] width 14 height 21
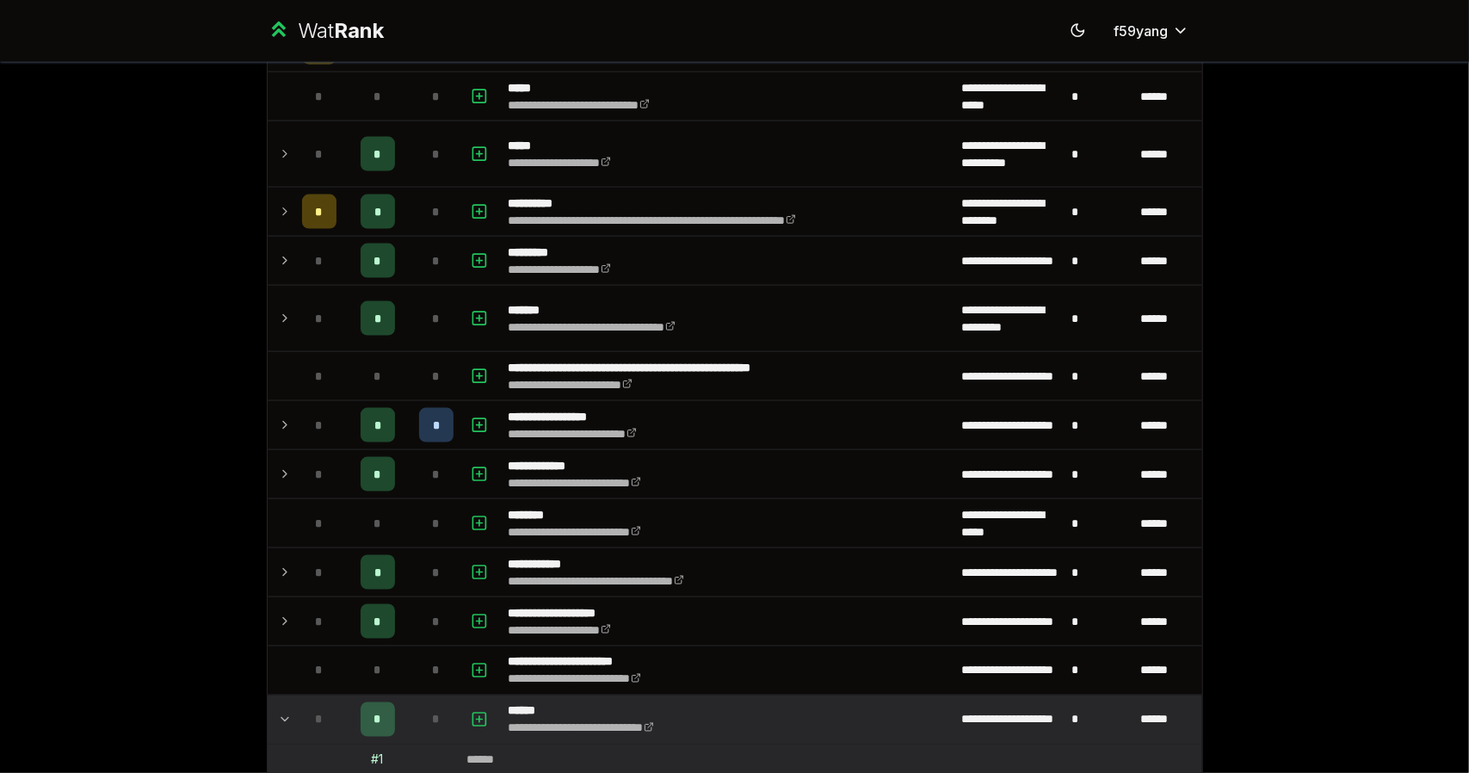
scroll to position [1549, 0]
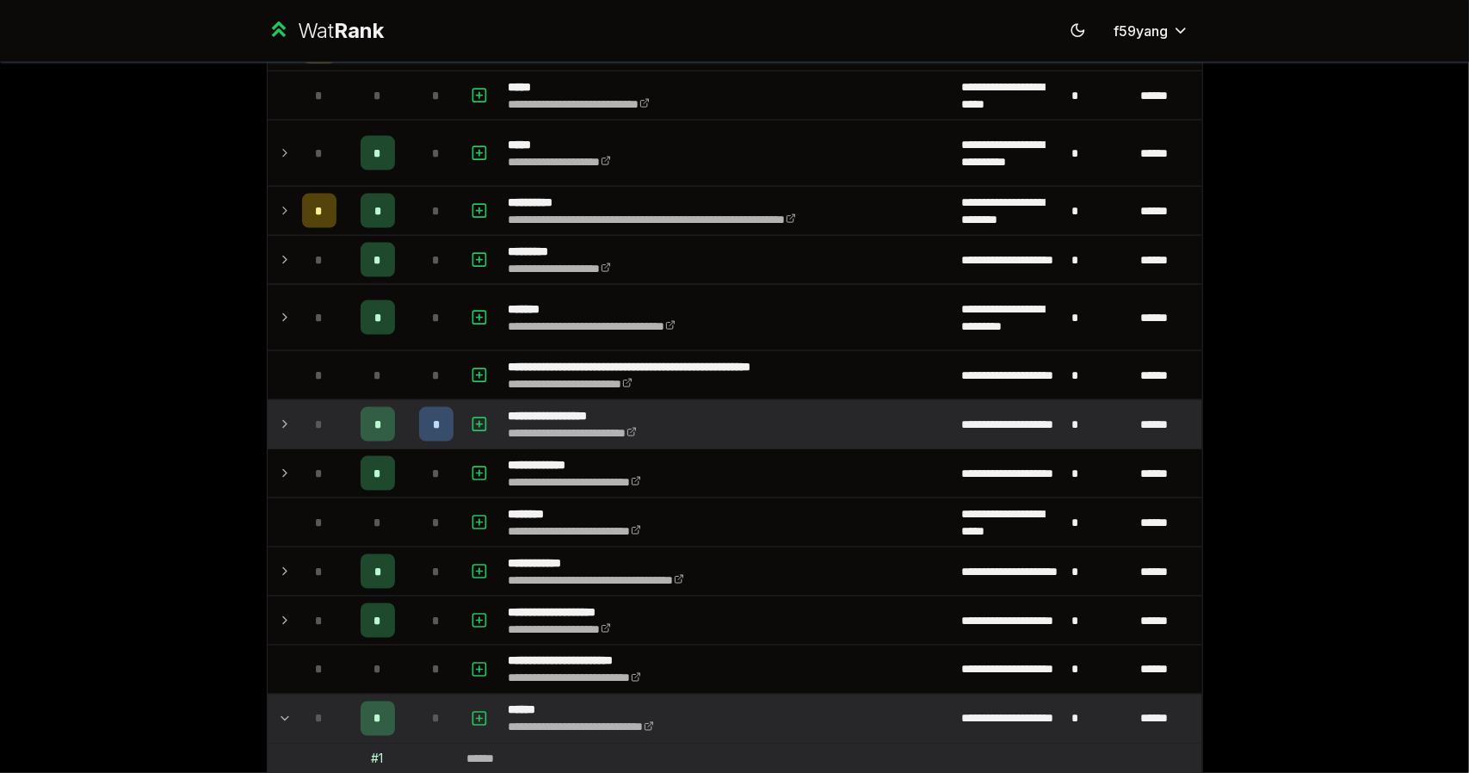
click at [283, 414] on icon at bounding box center [285, 424] width 14 height 21
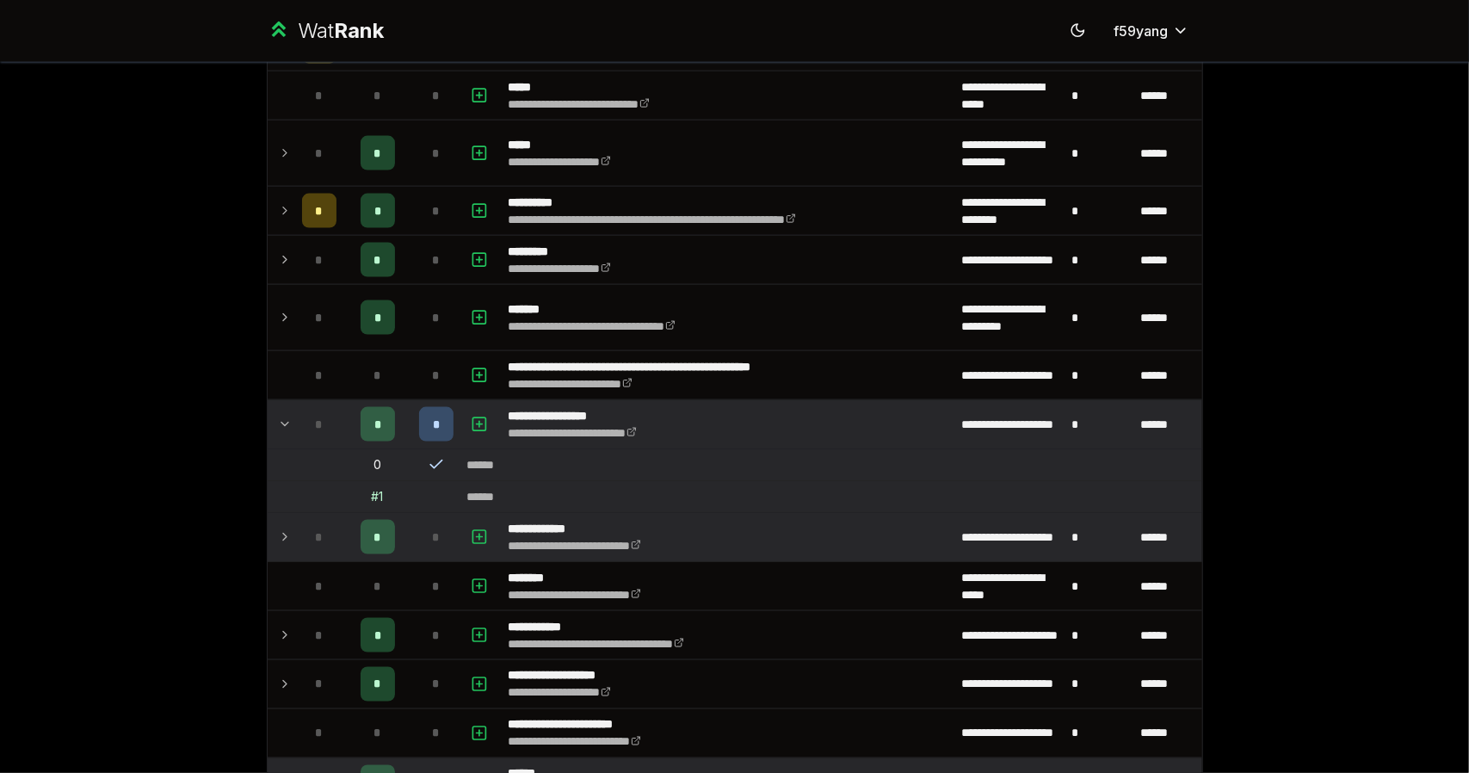
click at [279, 527] on icon at bounding box center [285, 537] width 14 height 21
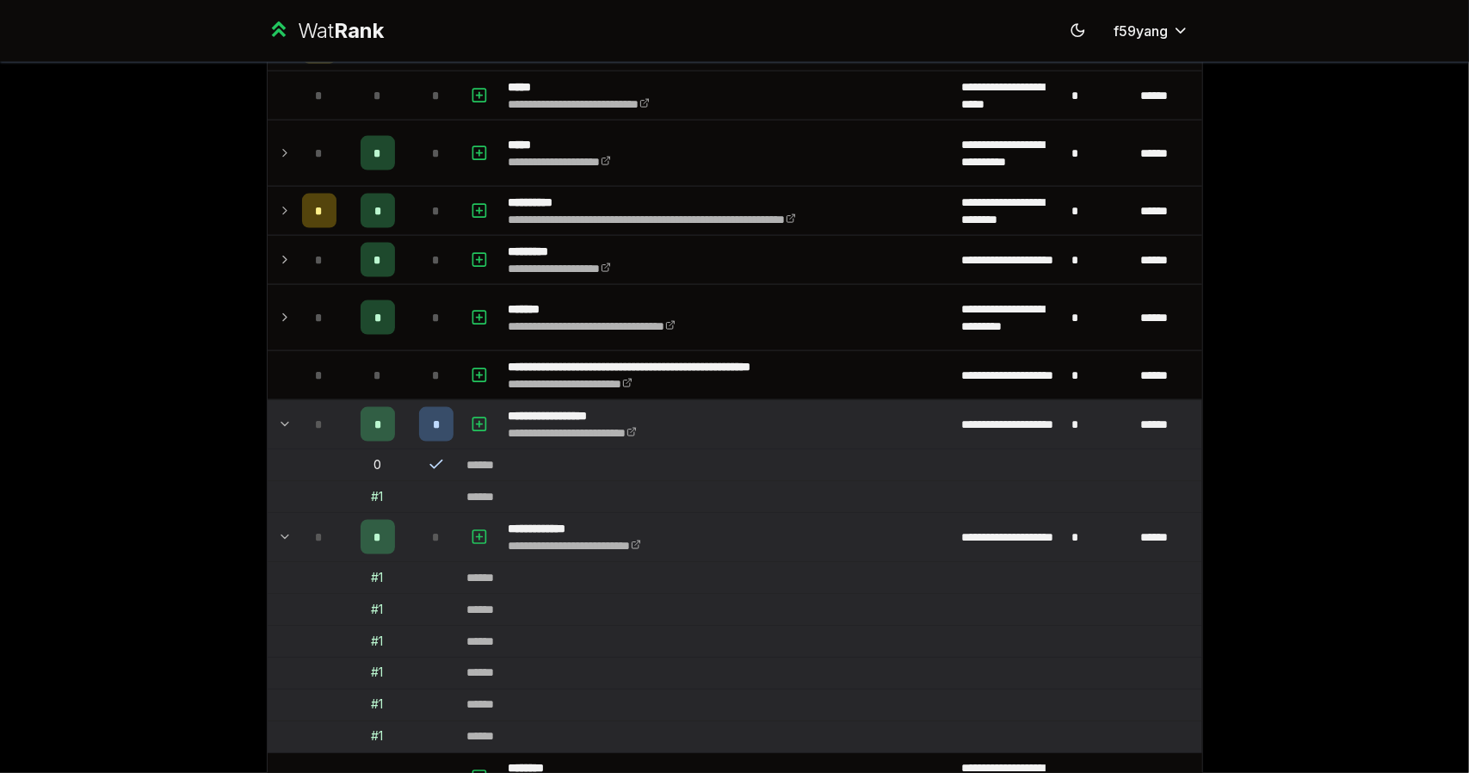
click at [279, 527] on icon at bounding box center [285, 537] width 14 height 21
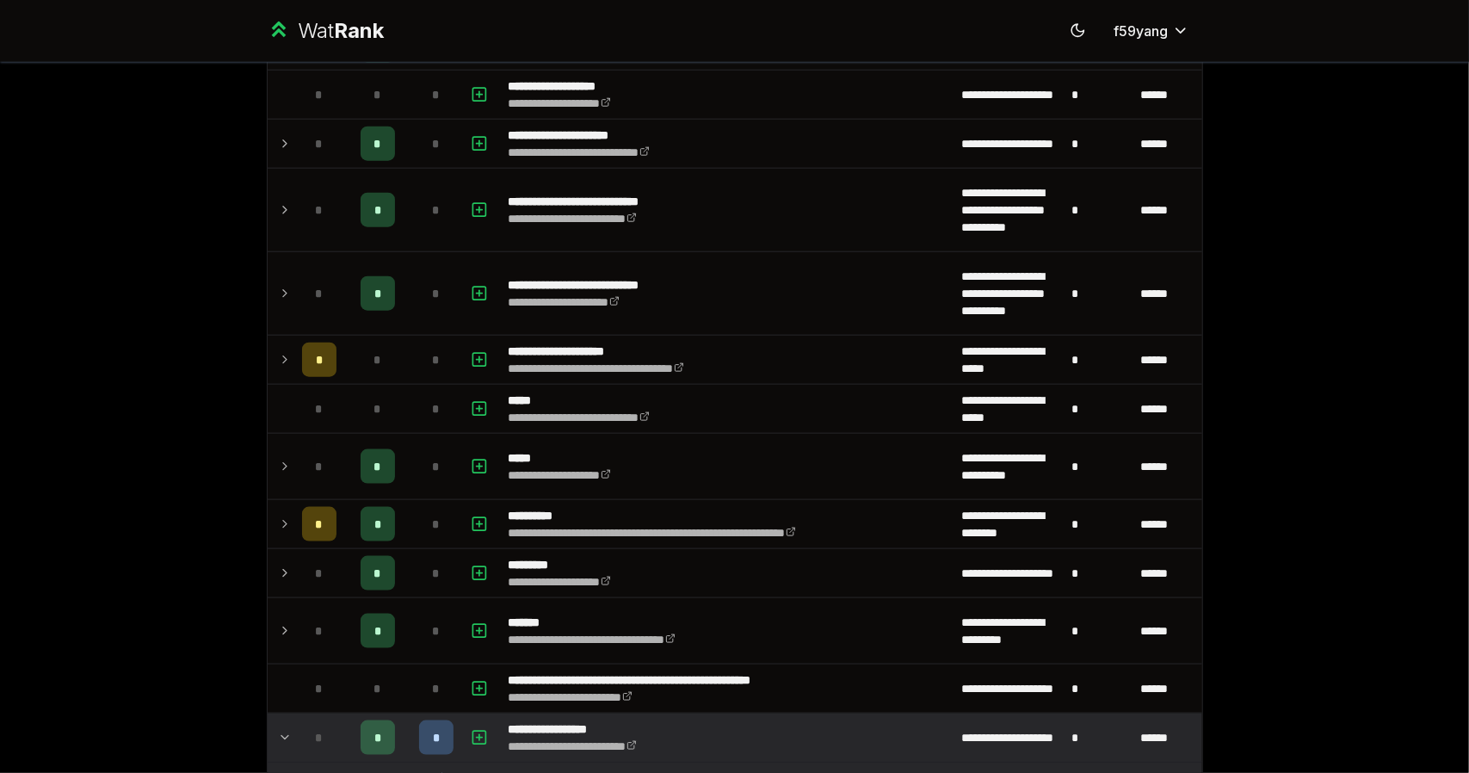
scroll to position [1234, 0]
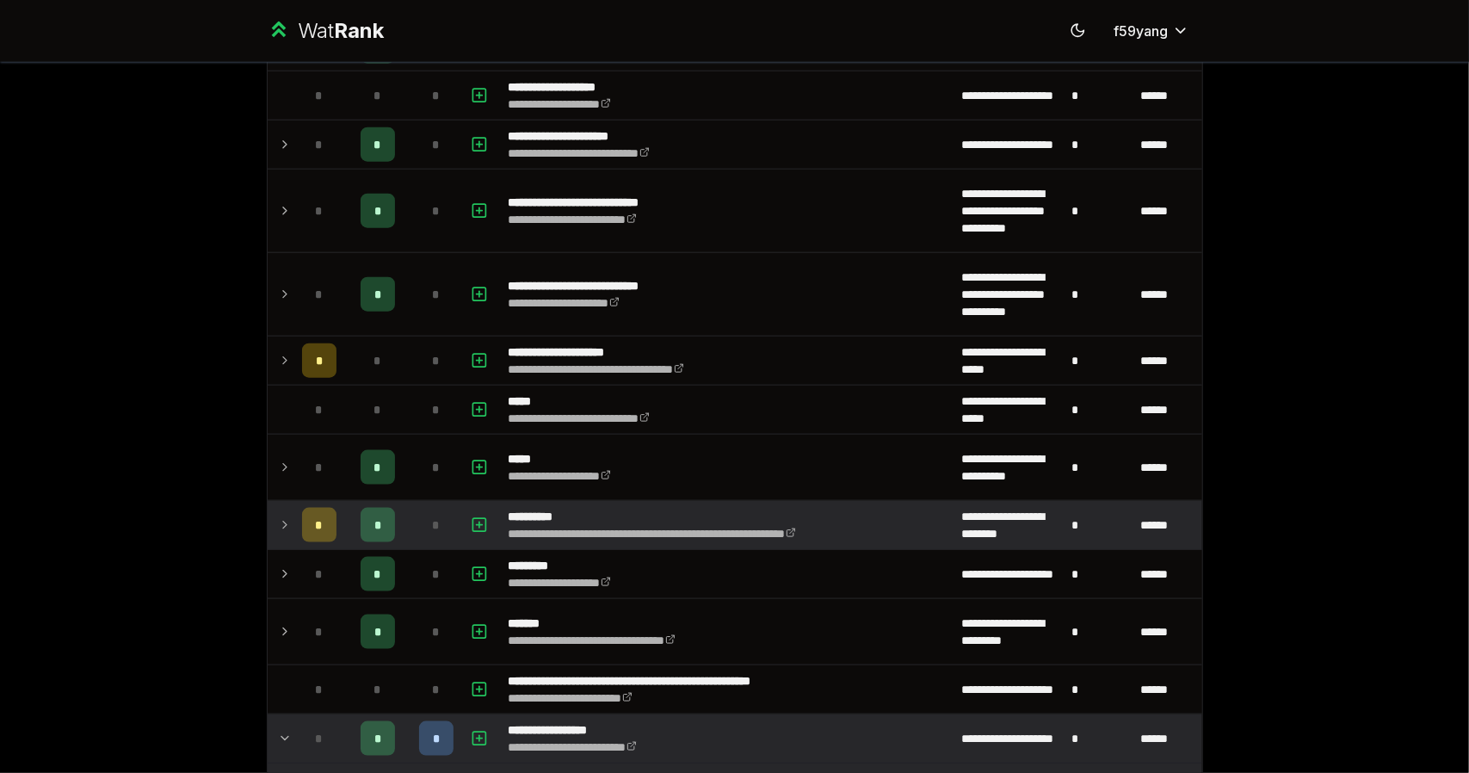
click at [279, 529] on td at bounding box center [282, 525] width 28 height 48
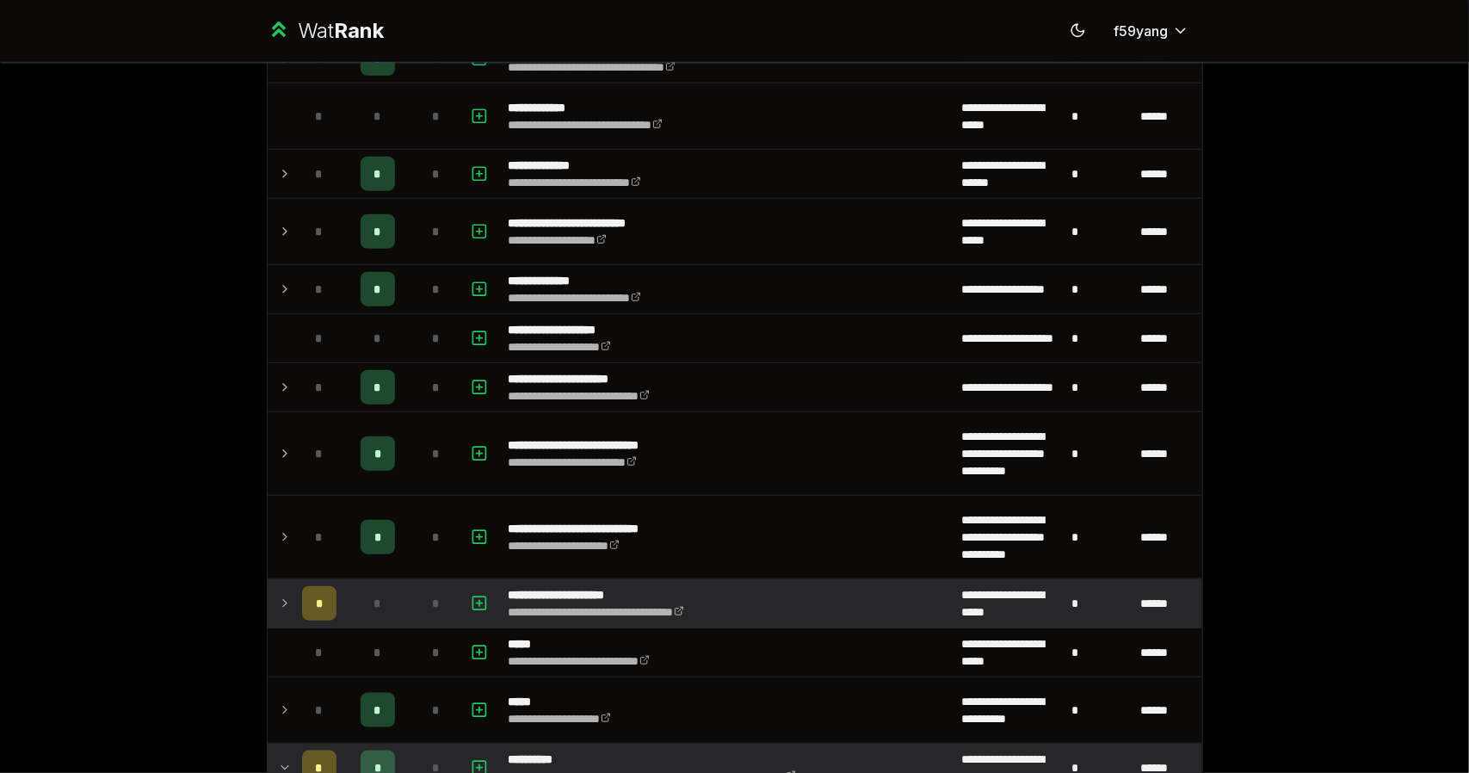
click at [270, 591] on td at bounding box center [282, 603] width 28 height 48
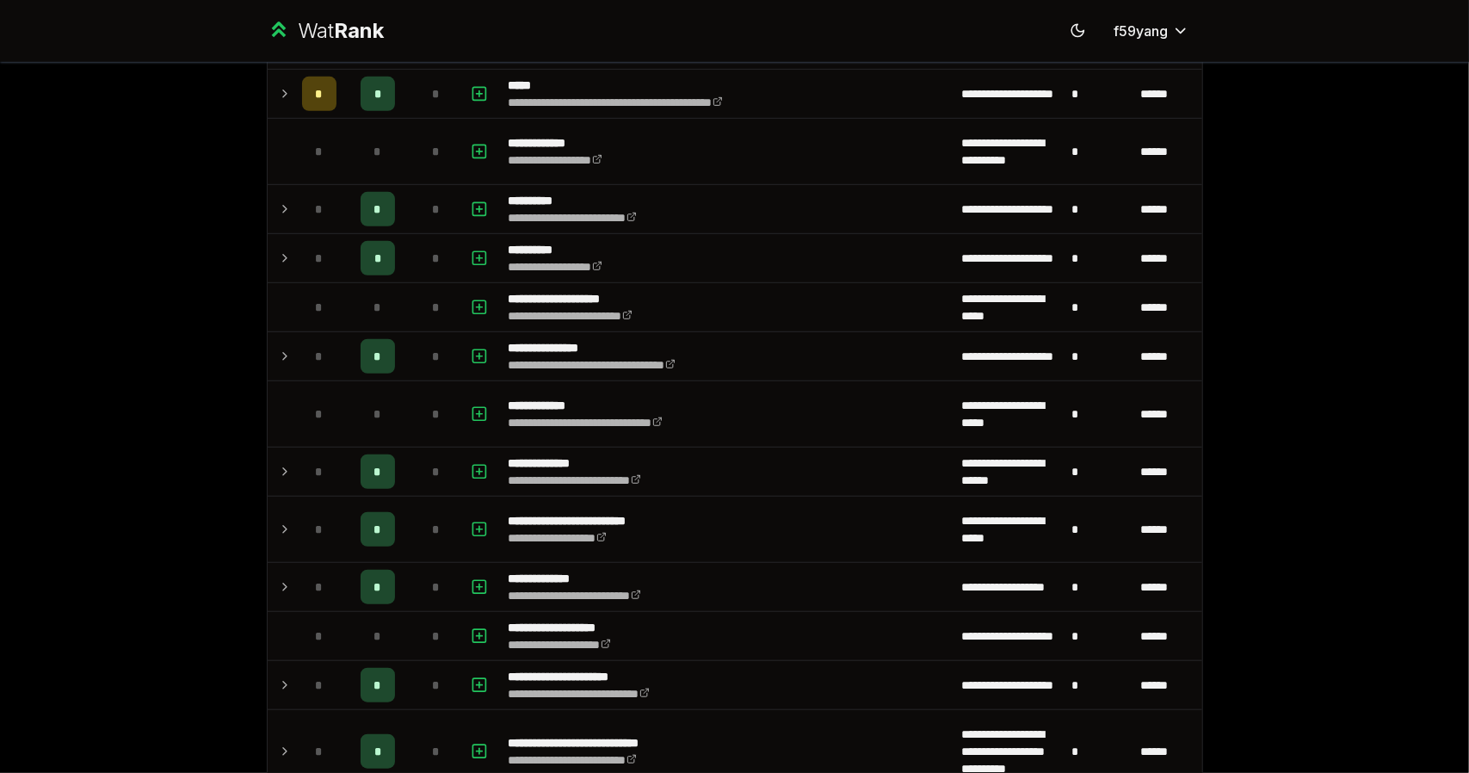
scroll to position [693, 0]
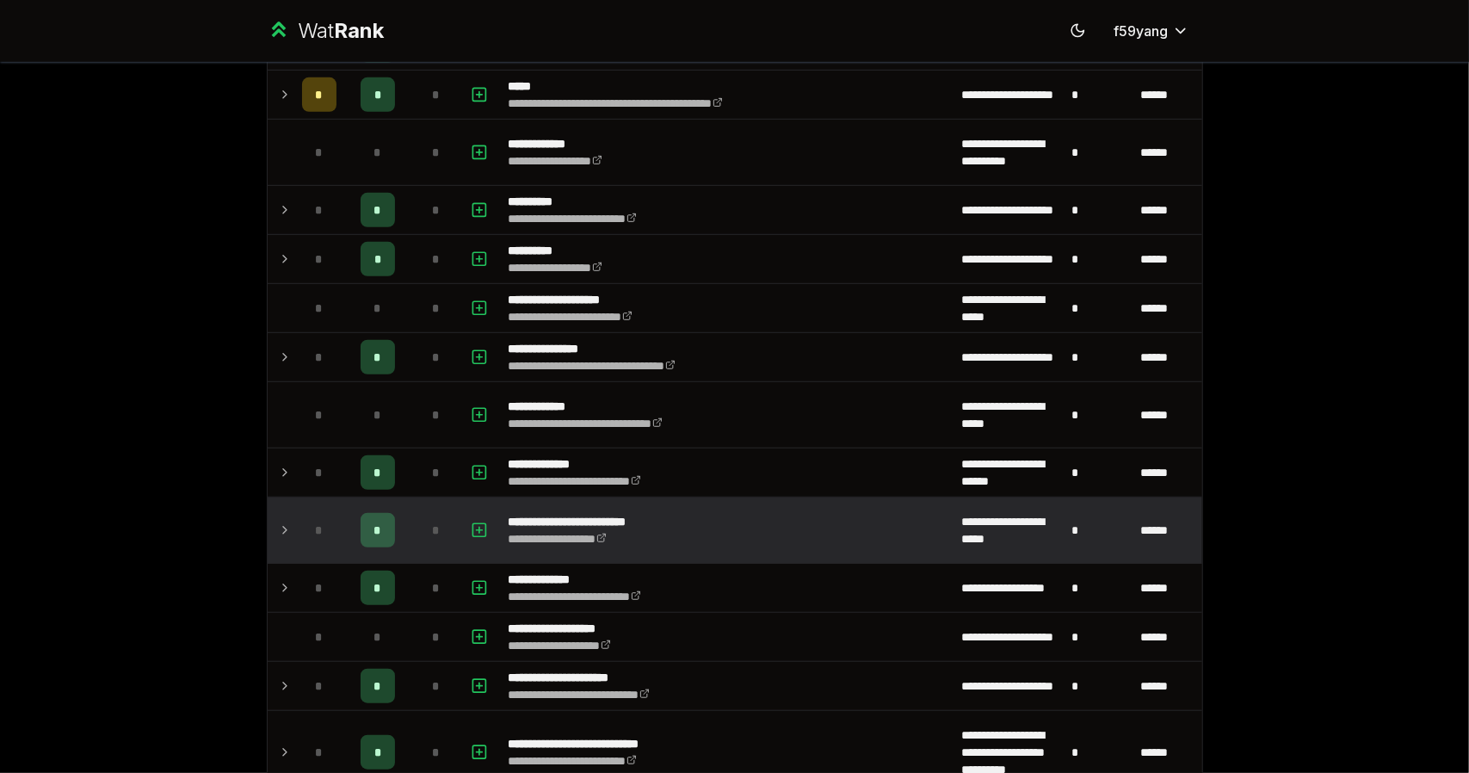
click at [270, 504] on td at bounding box center [282, 530] width 28 height 65
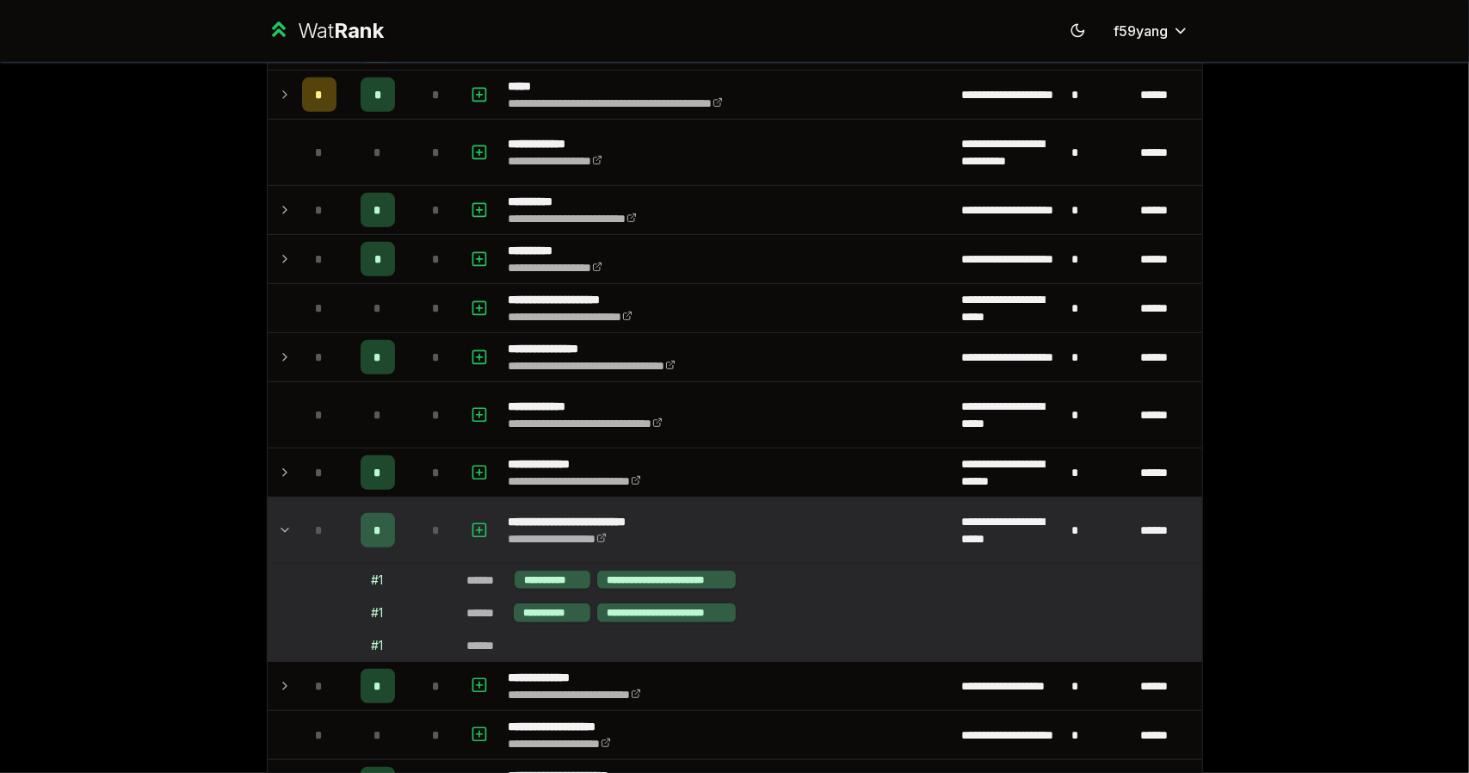
click at [273, 498] on td at bounding box center [282, 530] width 28 height 65
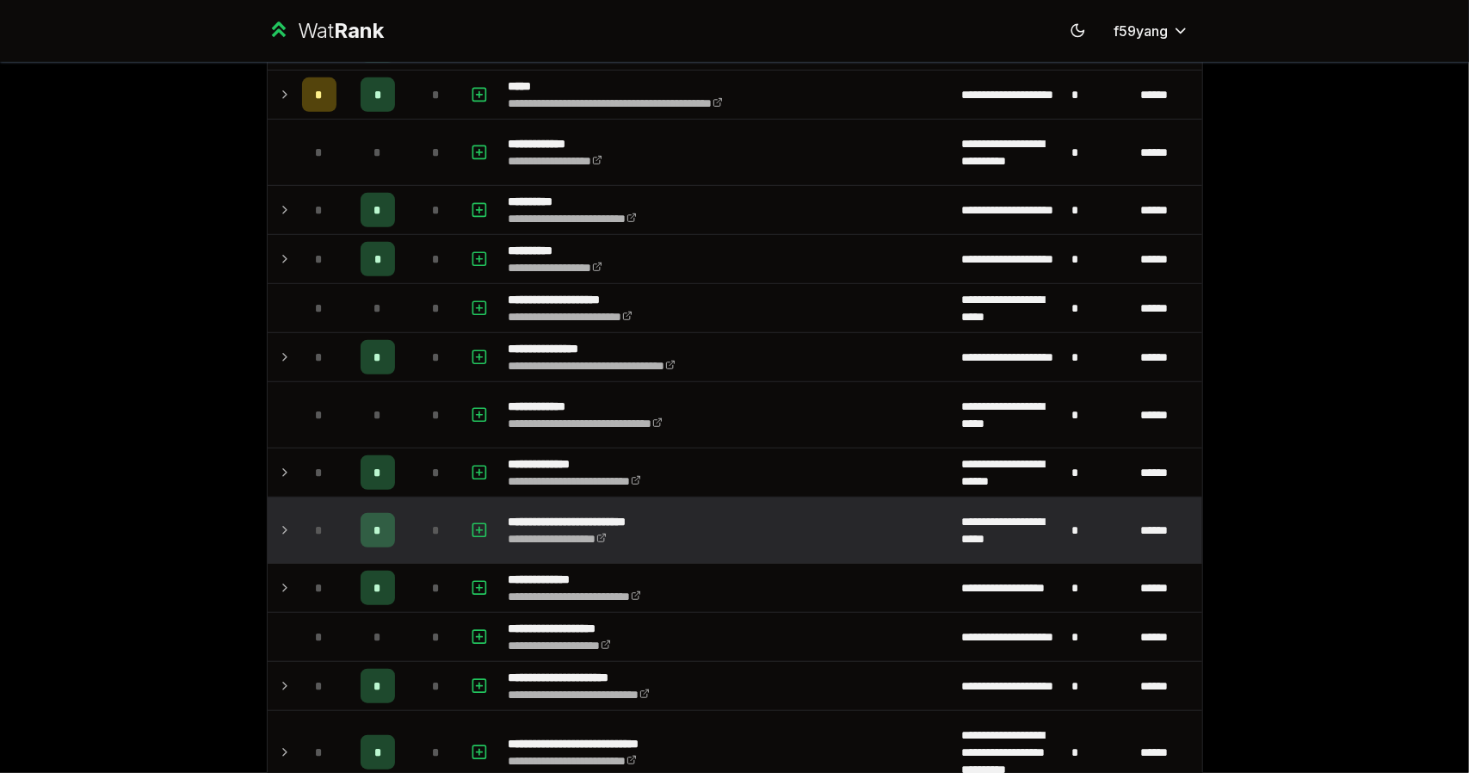
click at [273, 498] on td at bounding box center [282, 530] width 28 height 65
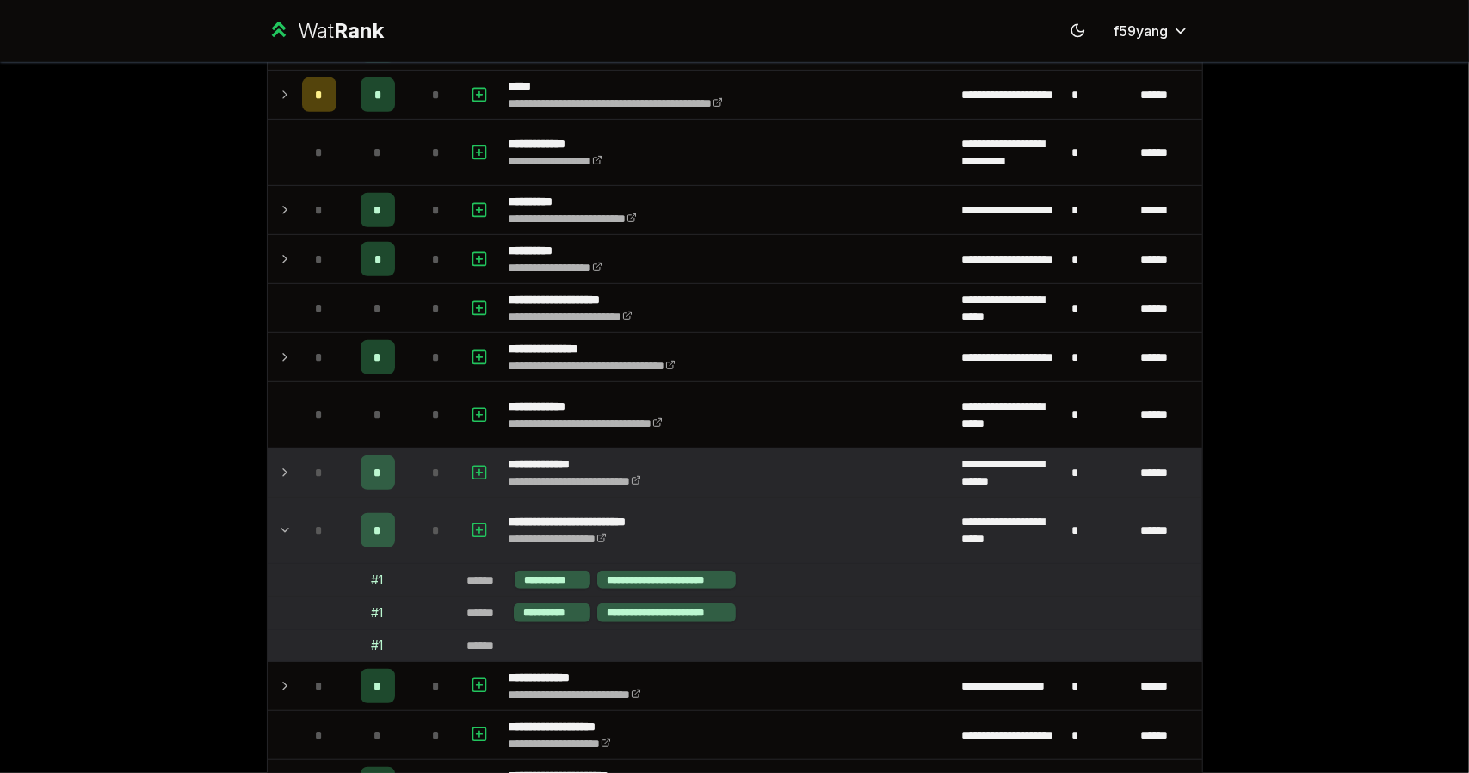
click at [281, 471] on icon at bounding box center [285, 472] width 14 height 21
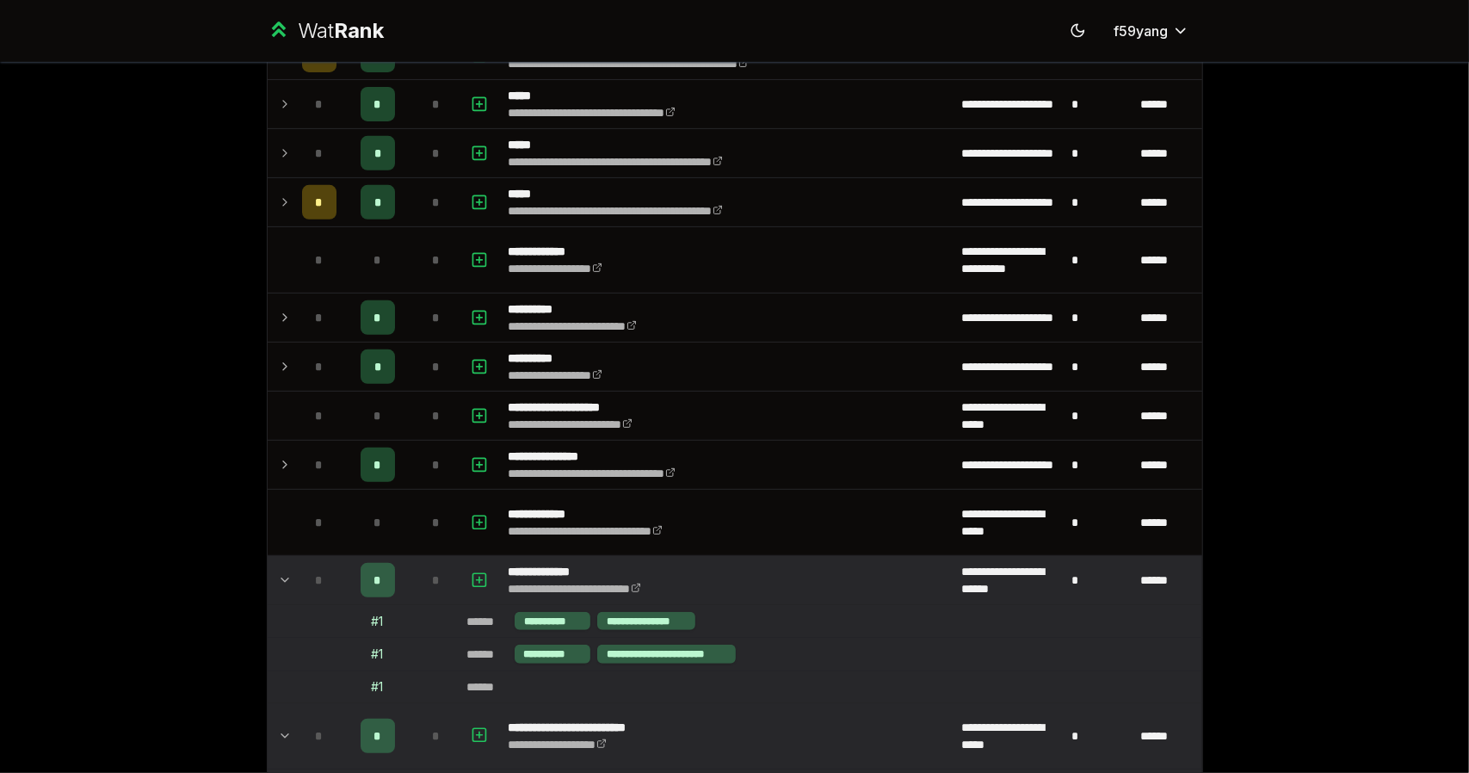
scroll to position [544, 0]
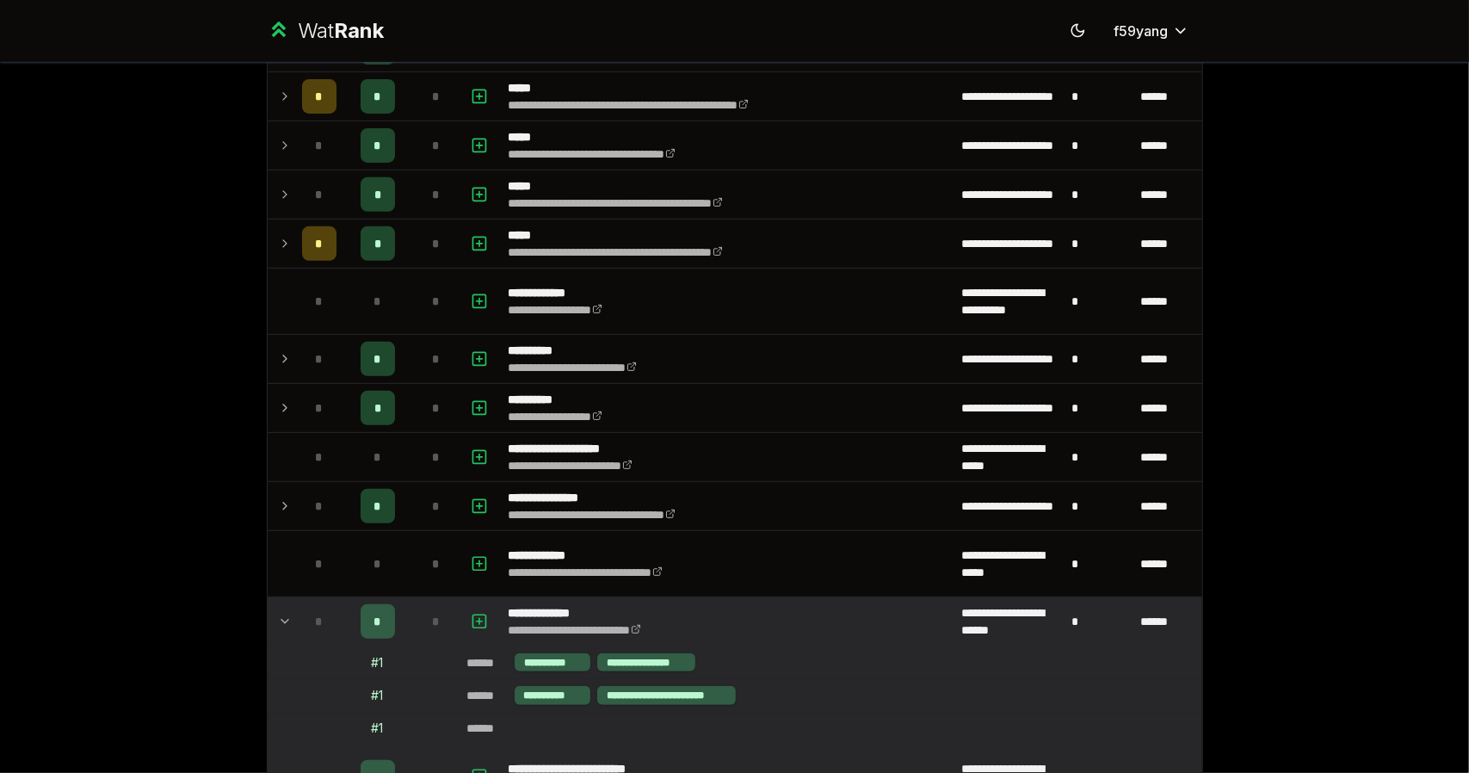
click at [281, 471] on td at bounding box center [282, 457] width 28 height 48
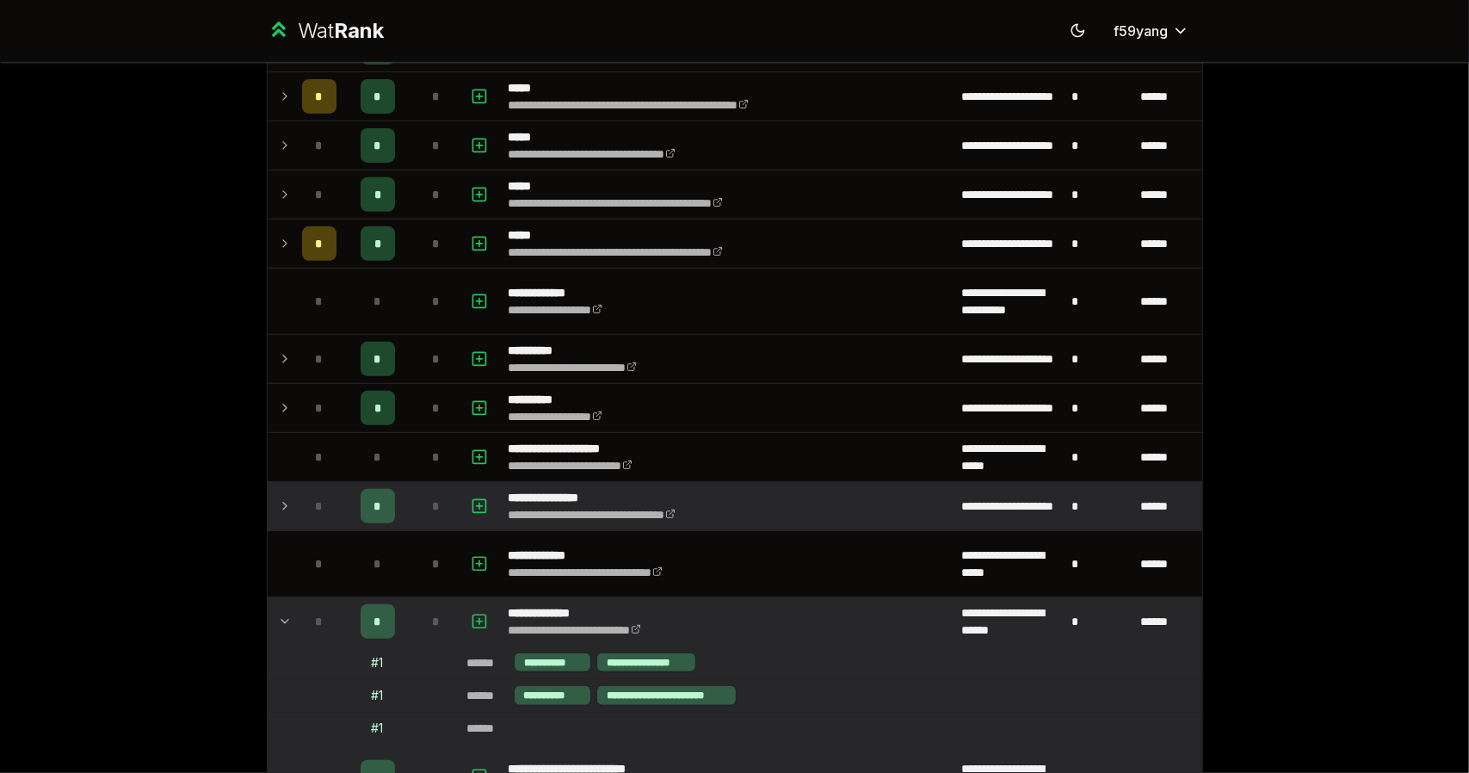
click at [283, 496] on icon at bounding box center [285, 506] width 14 height 21
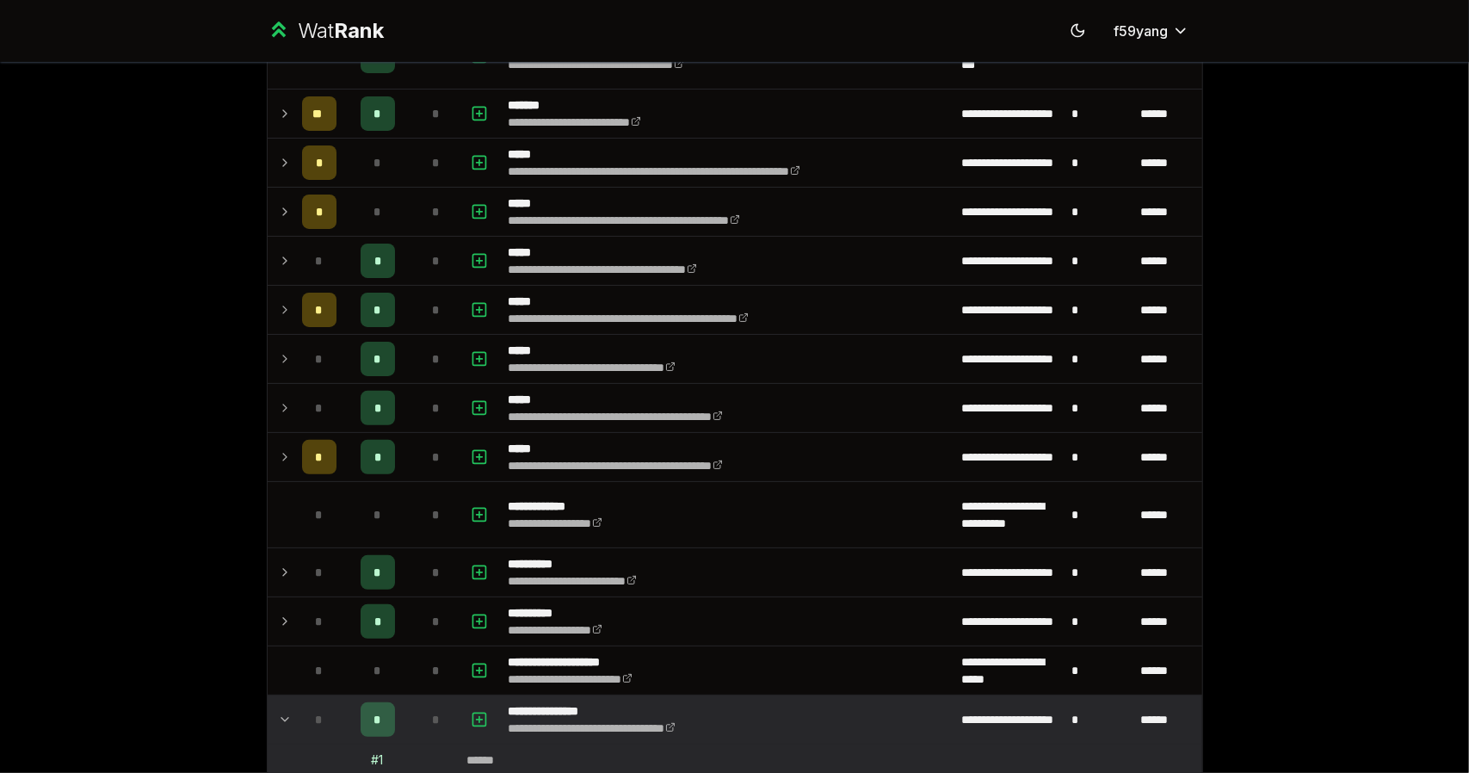
scroll to position [326, 0]
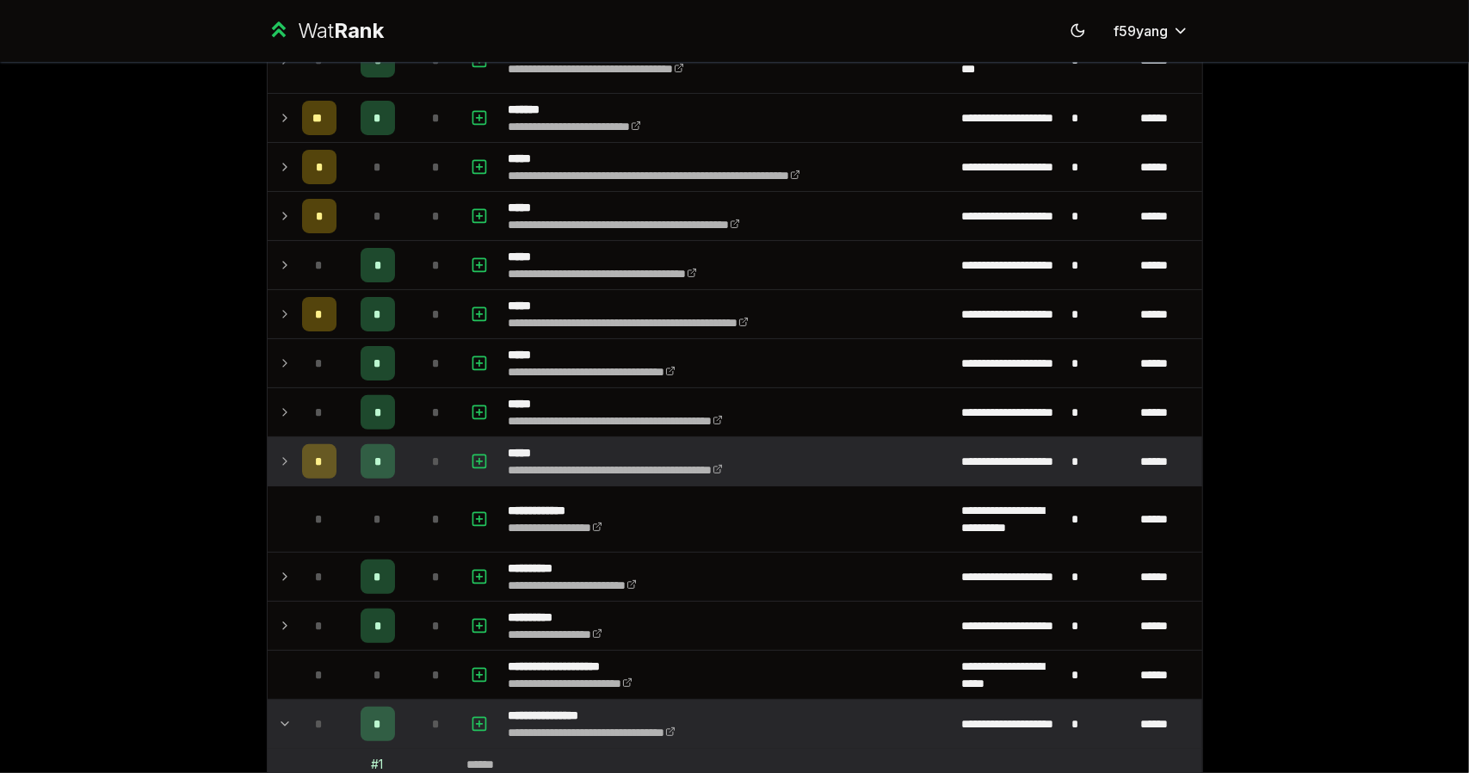
click at [281, 475] on td at bounding box center [282, 461] width 28 height 48
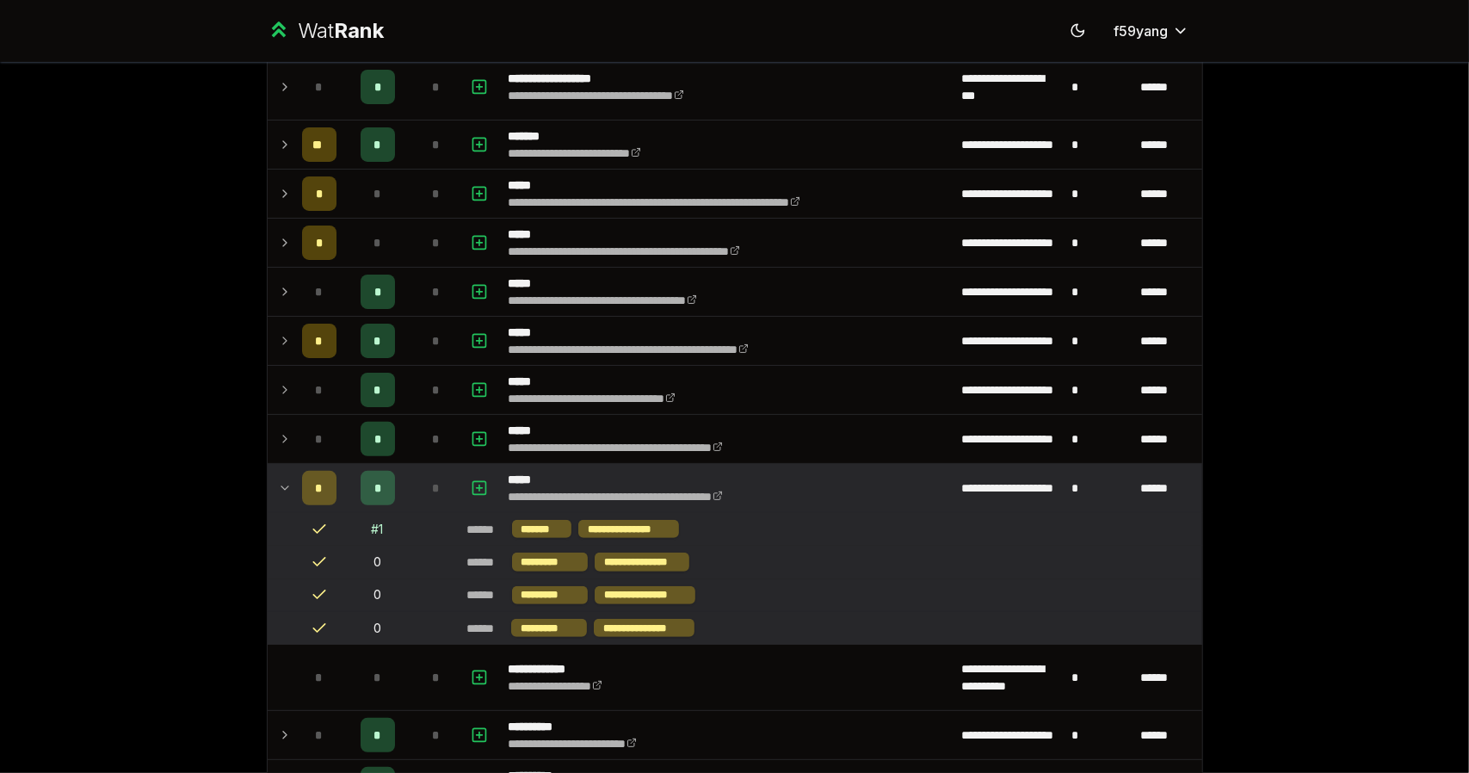
scroll to position [255, 0]
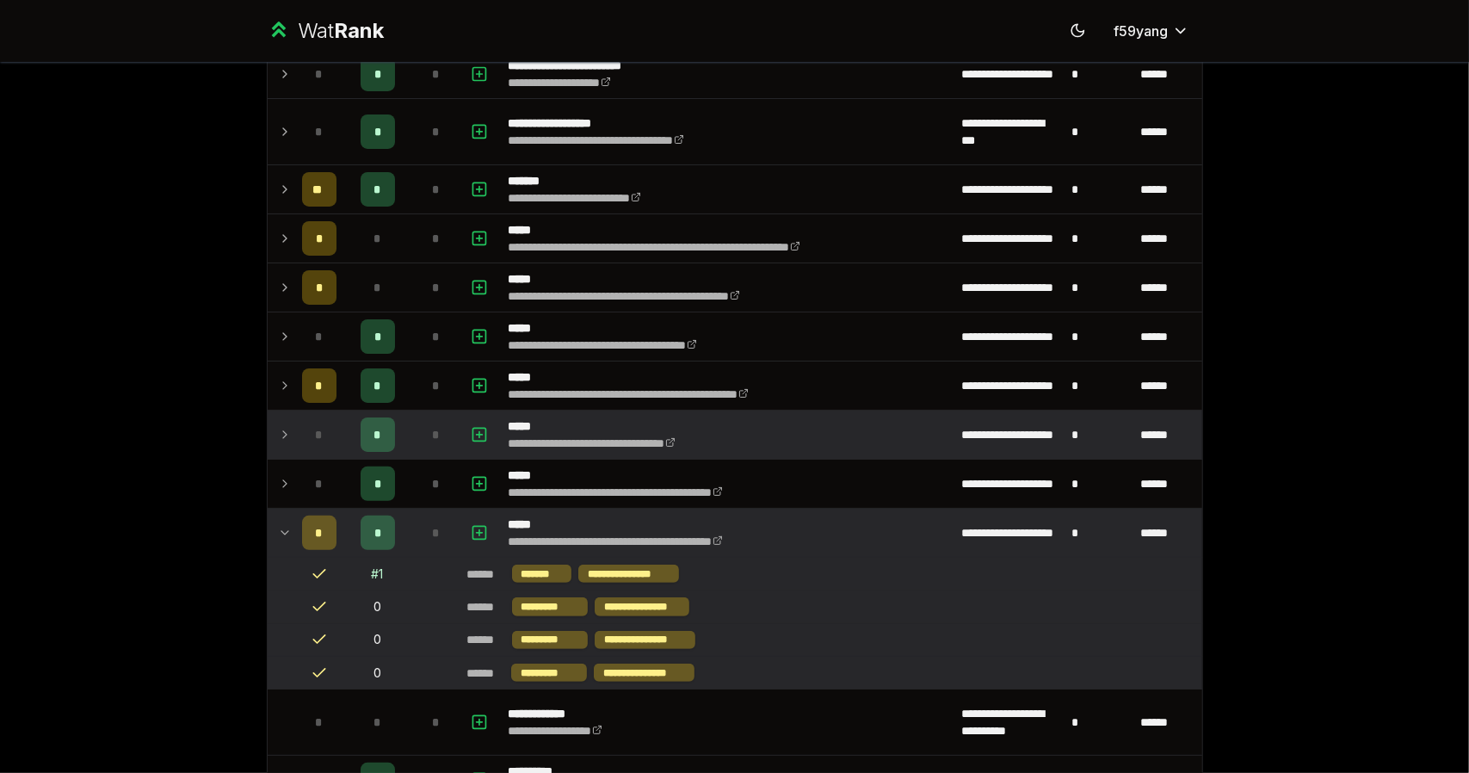
click at [280, 426] on icon at bounding box center [285, 434] width 14 height 21
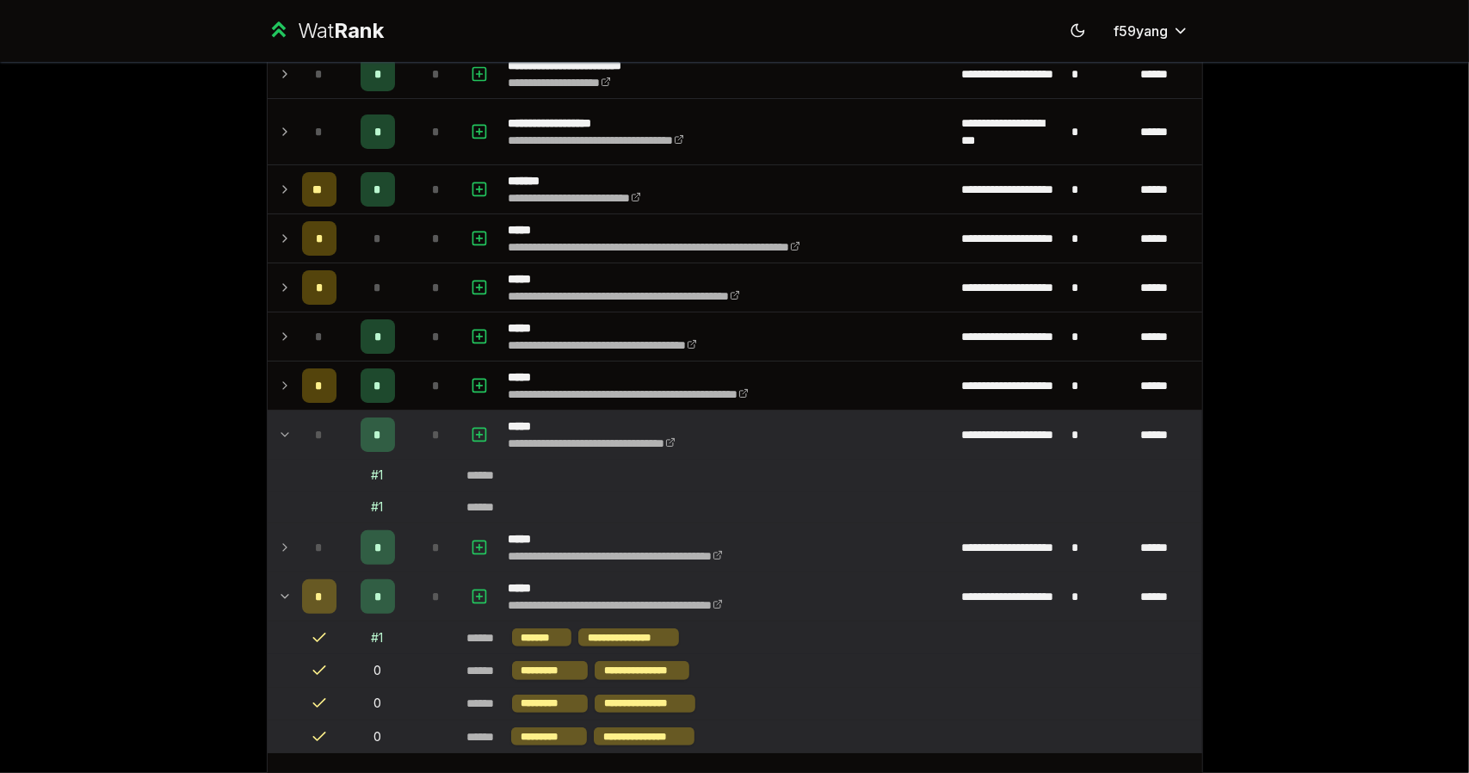
click at [268, 523] on td at bounding box center [282, 547] width 28 height 48
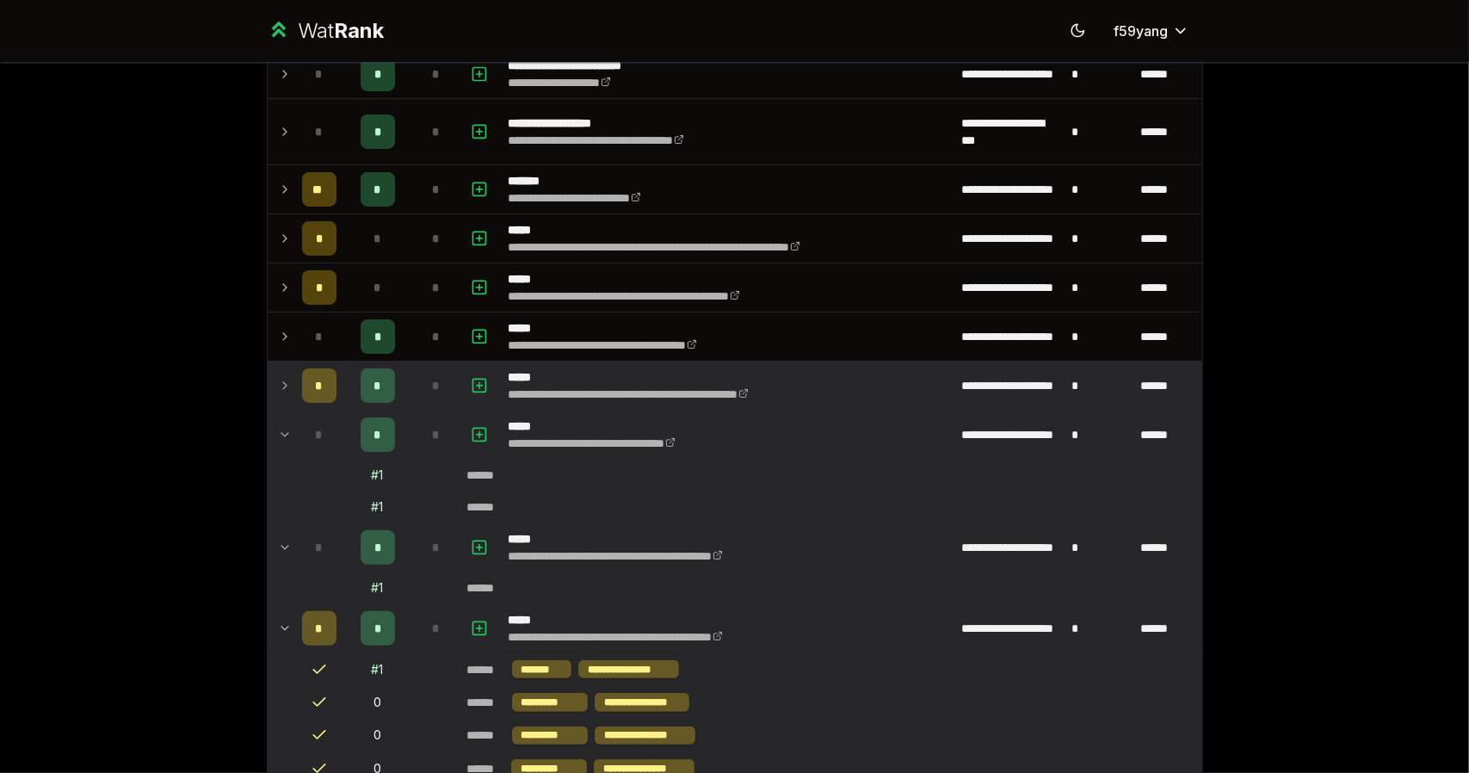
click at [282, 380] on icon at bounding box center [285, 385] width 14 height 21
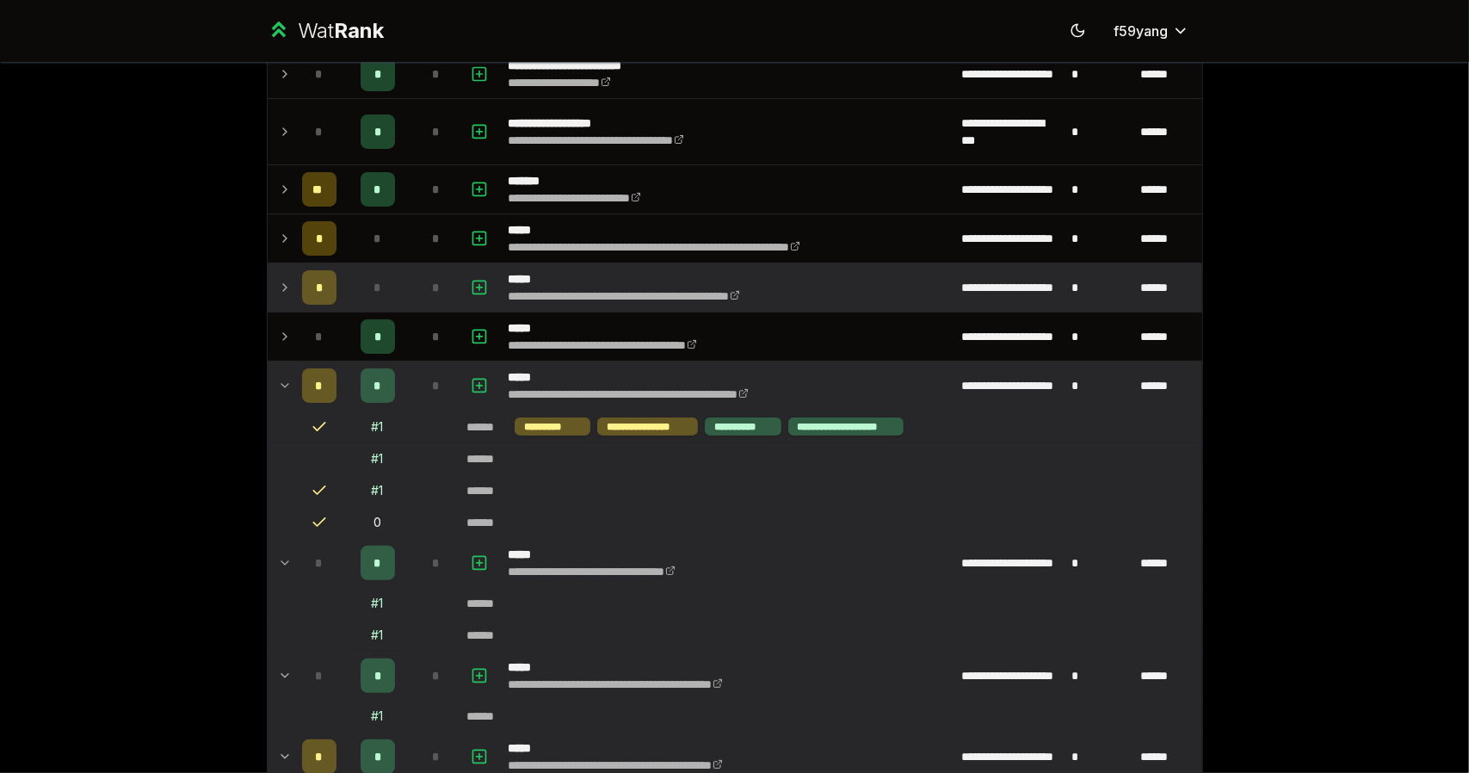
click at [278, 281] on icon at bounding box center [285, 287] width 14 height 21
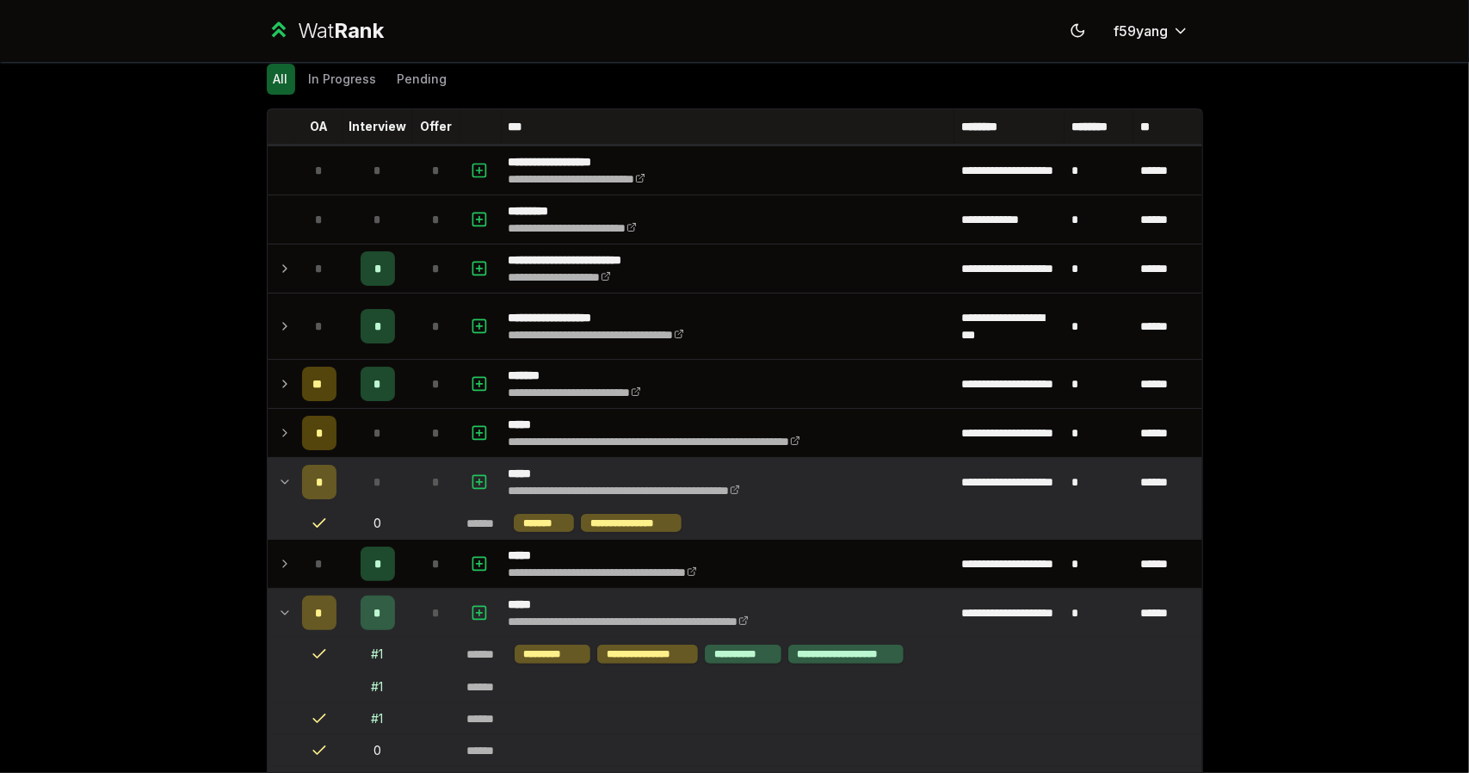
scroll to position [59, 0]
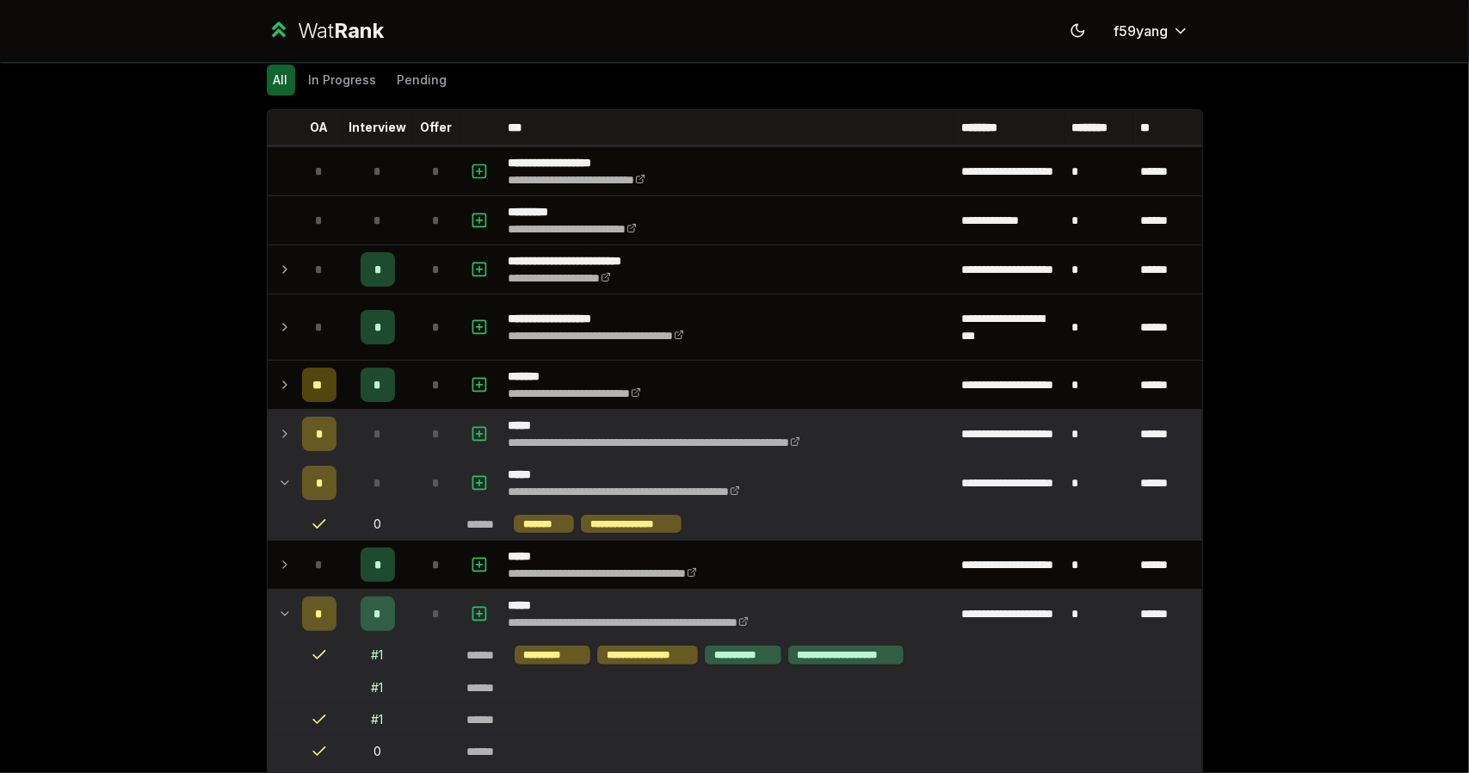
click at [270, 413] on td at bounding box center [282, 434] width 28 height 48
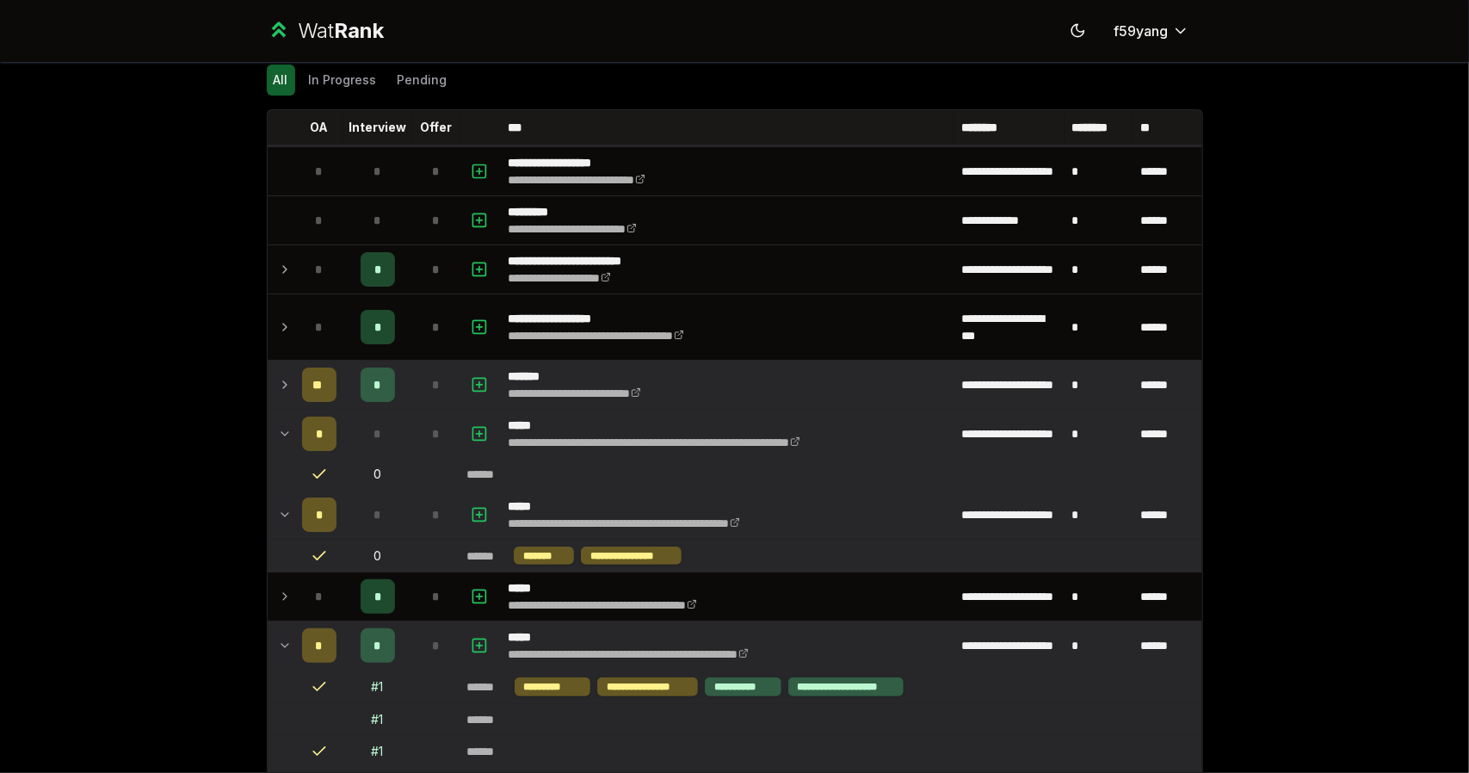
click at [284, 370] on td at bounding box center [282, 385] width 28 height 48
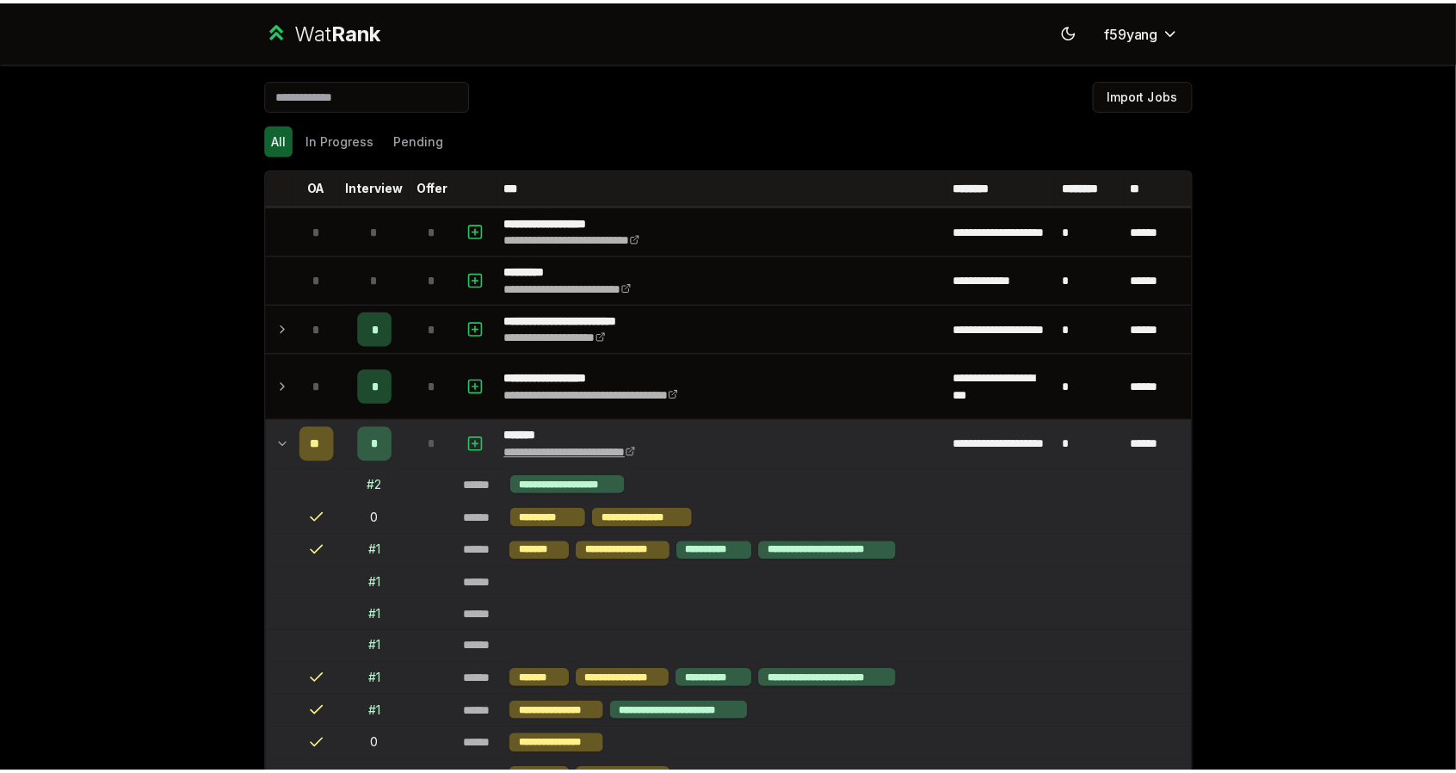
scroll to position [2, 0]
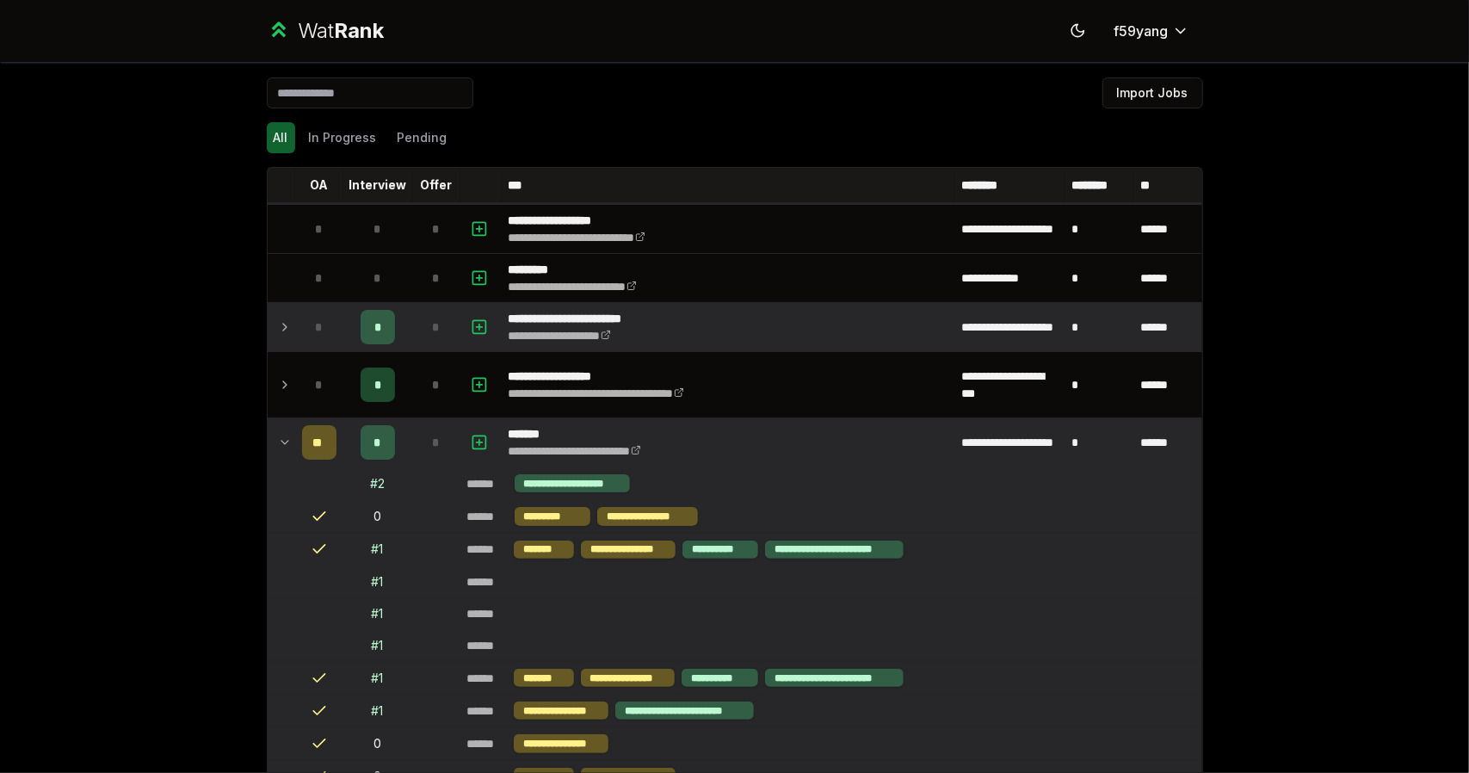
click at [270, 323] on td at bounding box center [282, 327] width 28 height 48
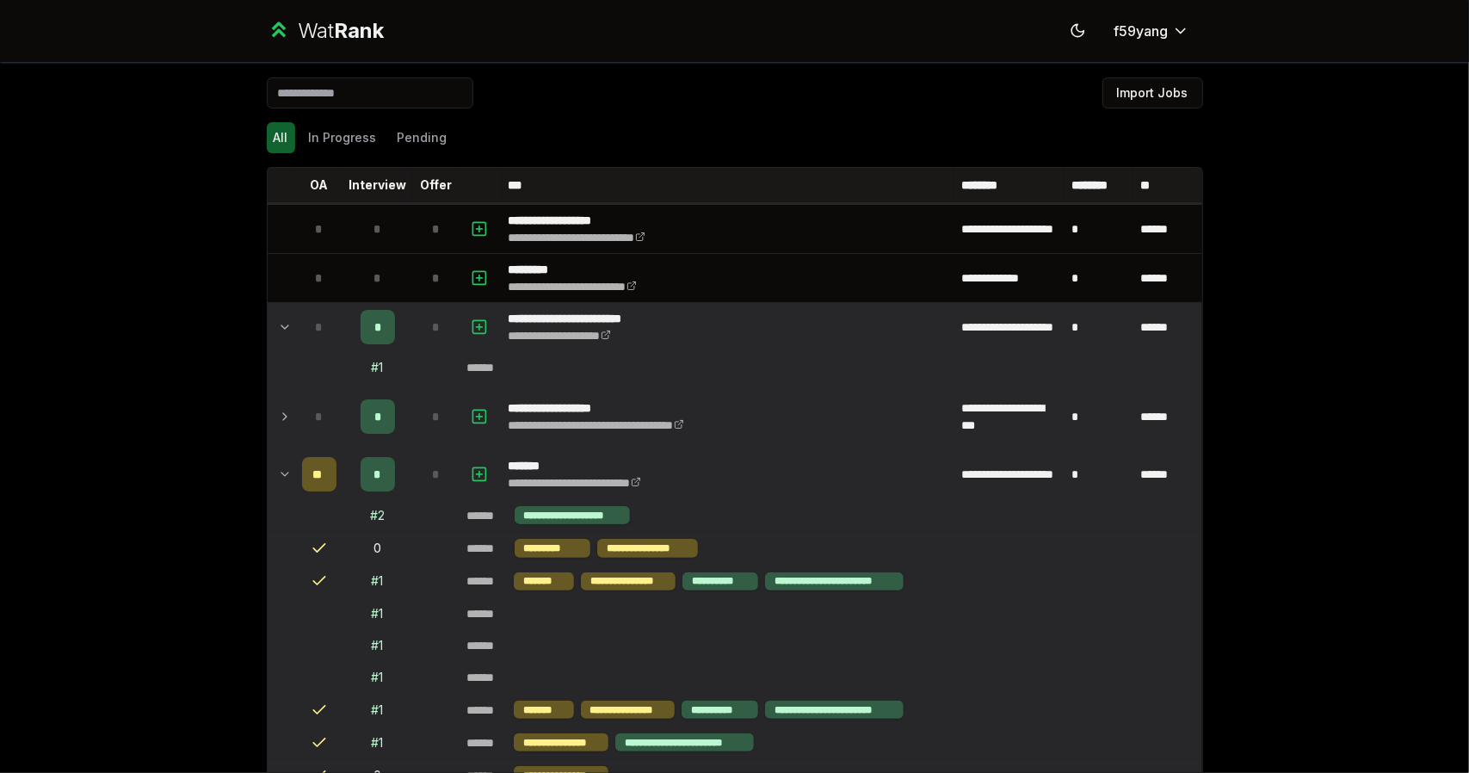
click at [284, 394] on td at bounding box center [282, 416] width 28 height 65
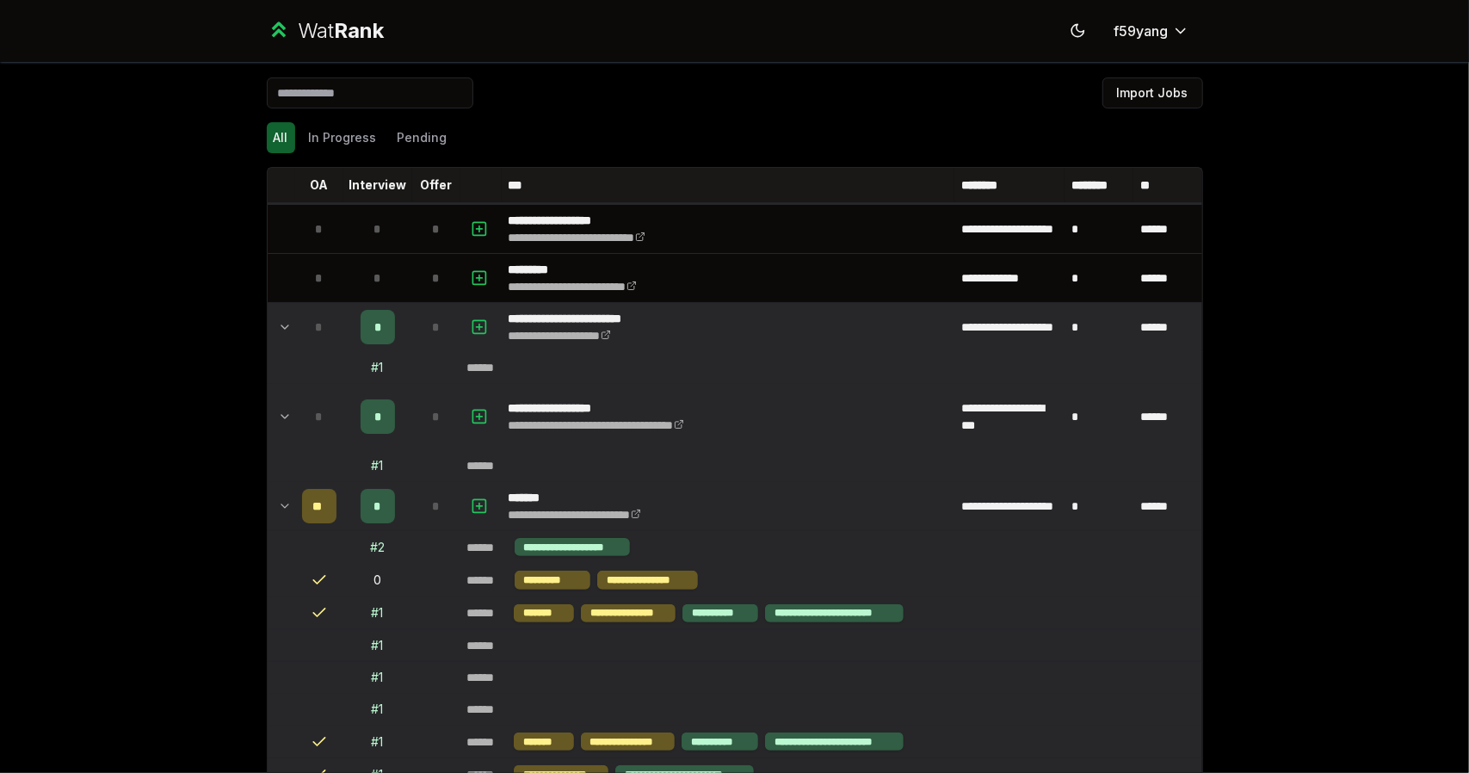
click at [315, 17] on div "Wat Rank" at bounding box center [341, 31] width 86 height 28
